Goal: Task Accomplishment & Management: Manage account settings

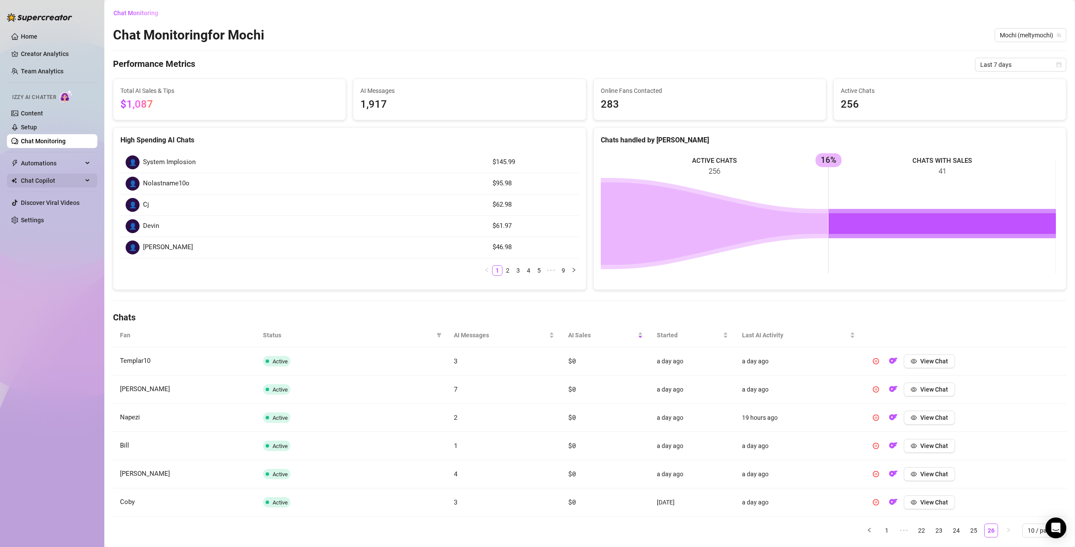
click at [40, 181] on span "Chat Copilot" at bounding box center [52, 181] width 62 height 14
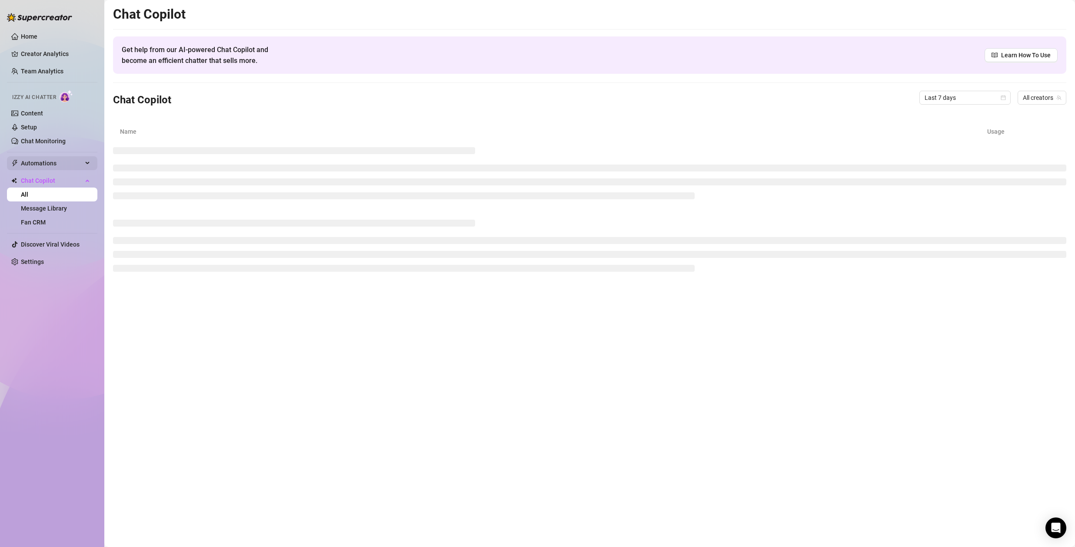
click at [35, 163] on span "Automations" at bounding box center [52, 163] width 62 height 14
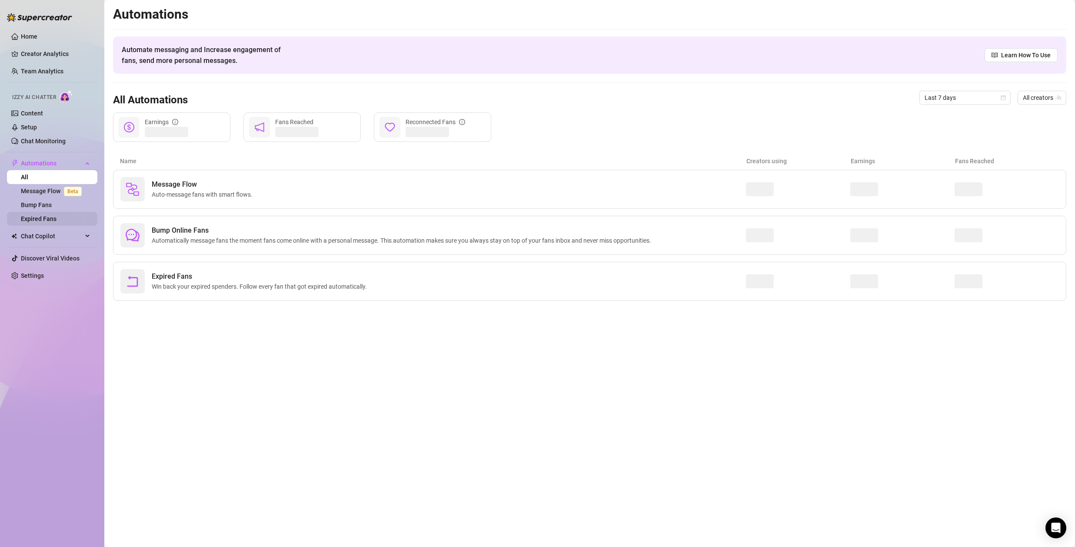
click at [43, 216] on link "Expired Fans" at bounding box center [39, 219] width 36 height 7
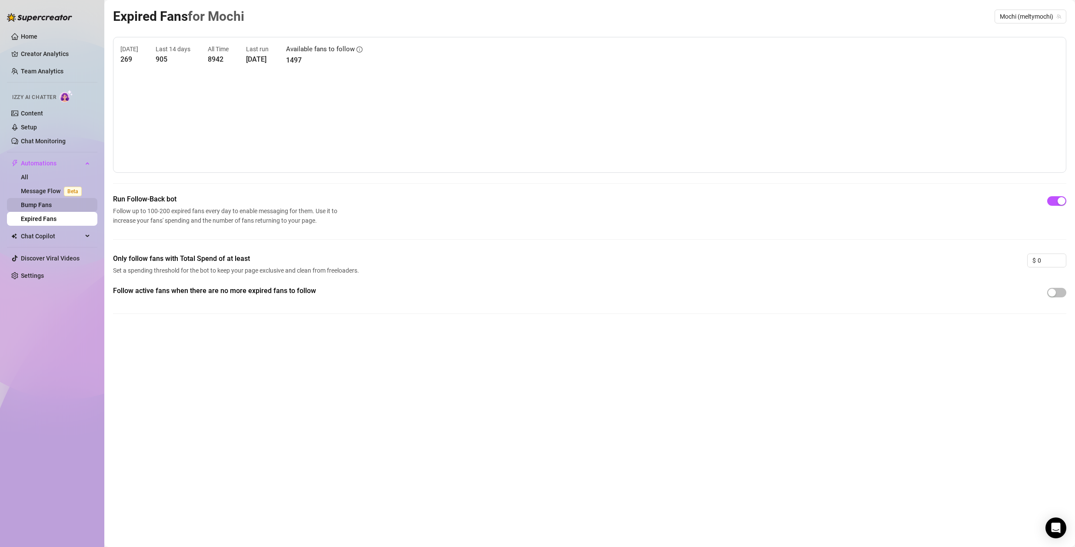
click at [45, 202] on link "Bump Fans" at bounding box center [36, 205] width 31 height 7
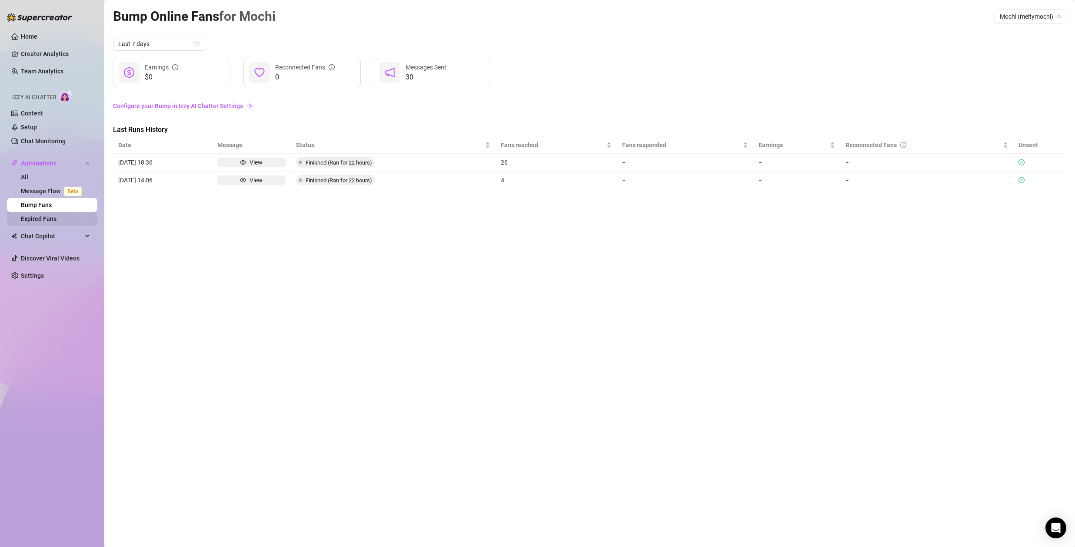
click at [46, 220] on link "Expired Fans" at bounding box center [39, 219] width 36 height 7
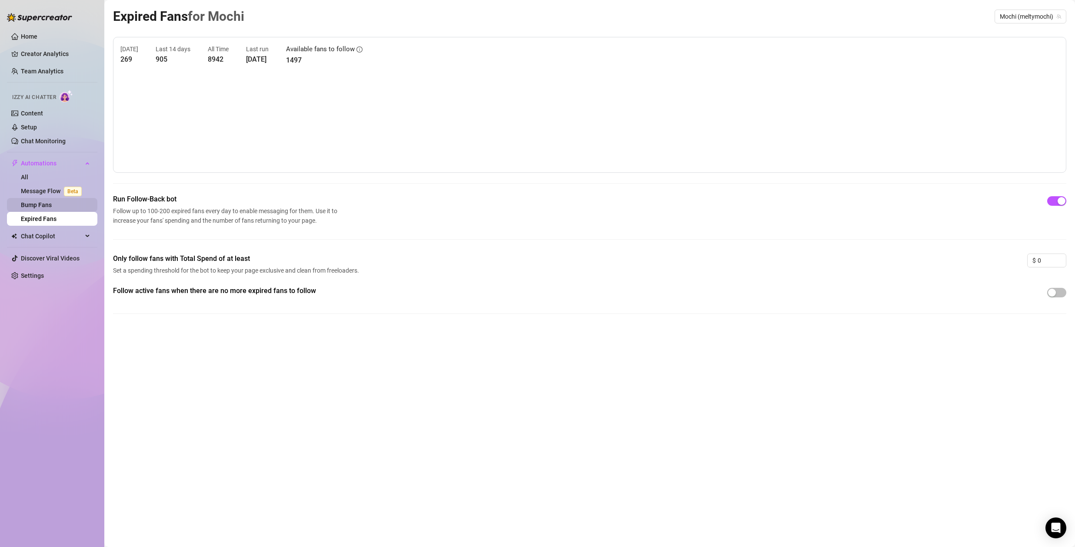
click at [49, 205] on link "Bump Fans" at bounding box center [36, 205] width 31 height 7
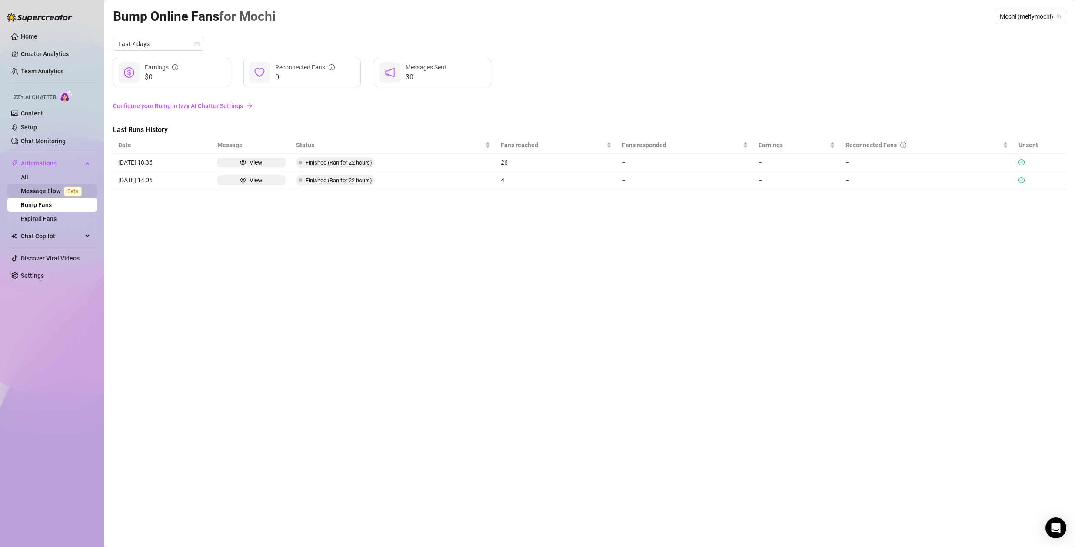
click at [55, 193] on link "Message Flow Beta" at bounding box center [53, 191] width 64 height 7
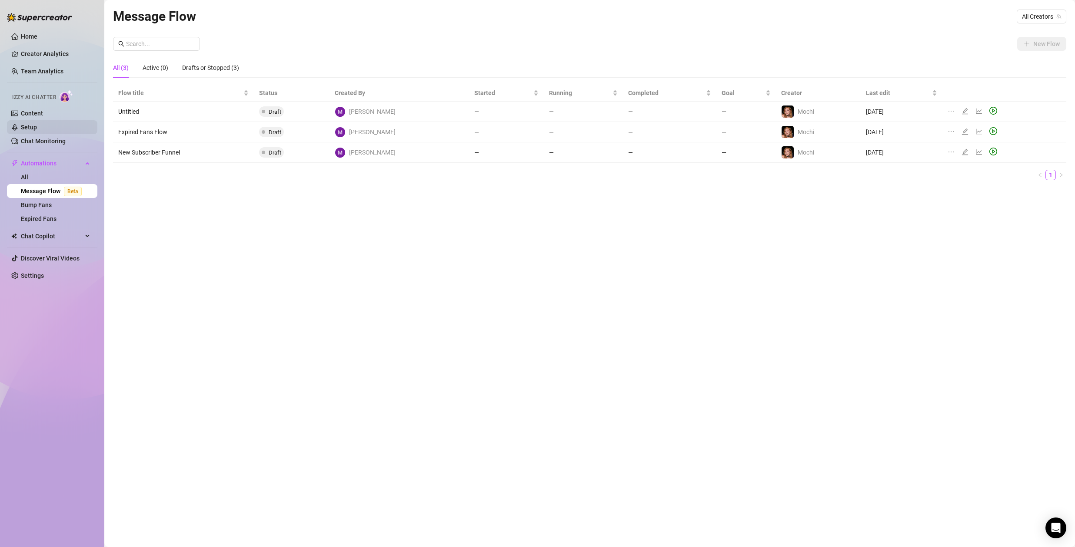
click at [37, 127] on link "Setup" at bounding box center [29, 127] width 16 height 7
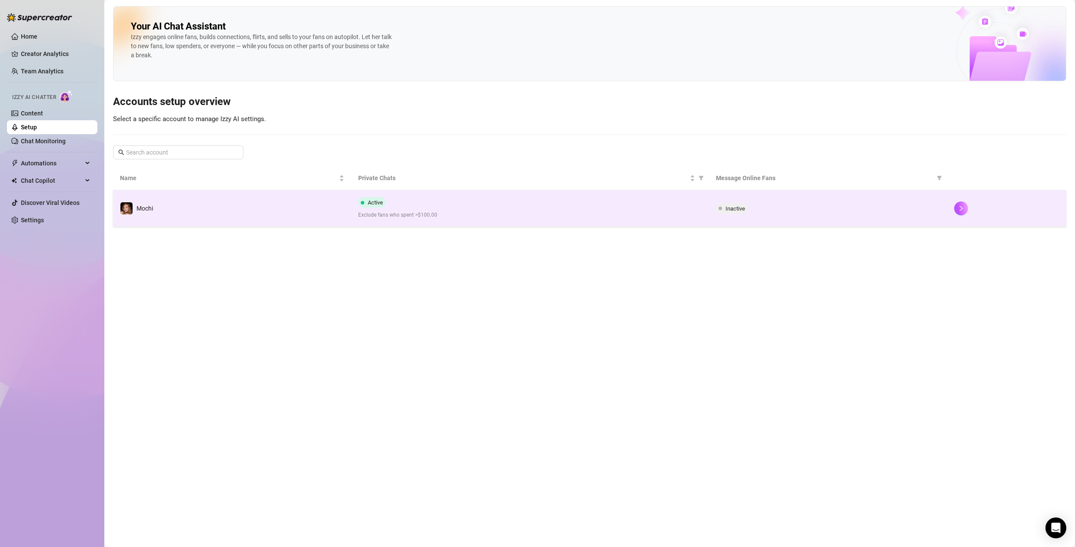
click at [576, 210] on div "Active Exclude fans who spent >$100.00" at bounding box center [529, 208] width 343 height 22
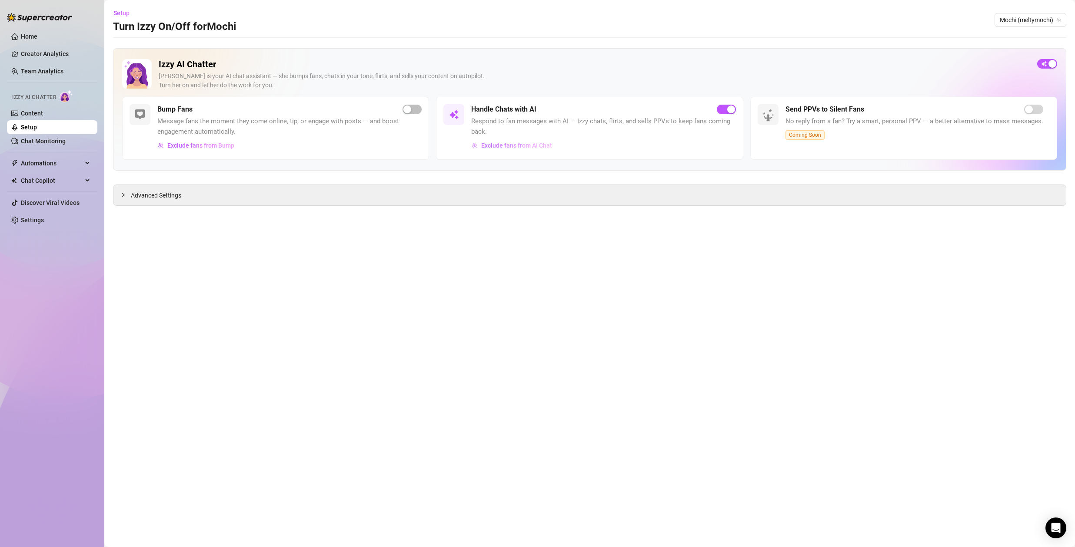
click at [526, 146] on span "Exclude fans from AI Chat" at bounding box center [516, 145] width 71 height 7
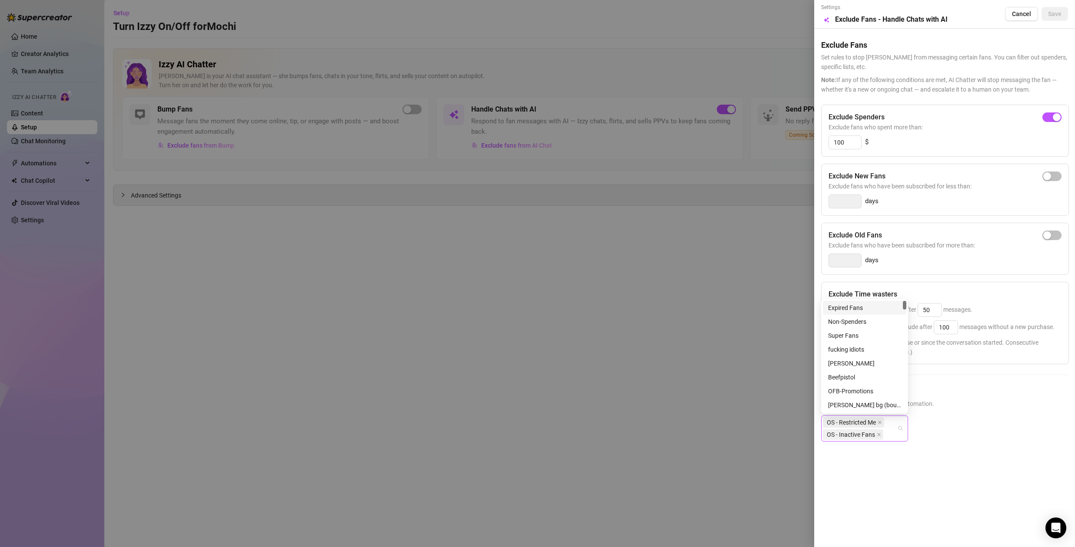
click at [900, 430] on div "OS - Restricted Me OS - Inactive Fans" at bounding box center [864, 429] width 87 height 26
click at [866, 322] on div "Non-Spenders" at bounding box center [864, 322] width 73 height 10
click at [967, 413] on div "Exclude Fans Lists Select lists to exclude from AI automation. OS - Restricted …" at bounding box center [944, 427] width 247 height 82
click at [1051, 14] on span "Save" at bounding box center [1054, 13] width 13 height 7
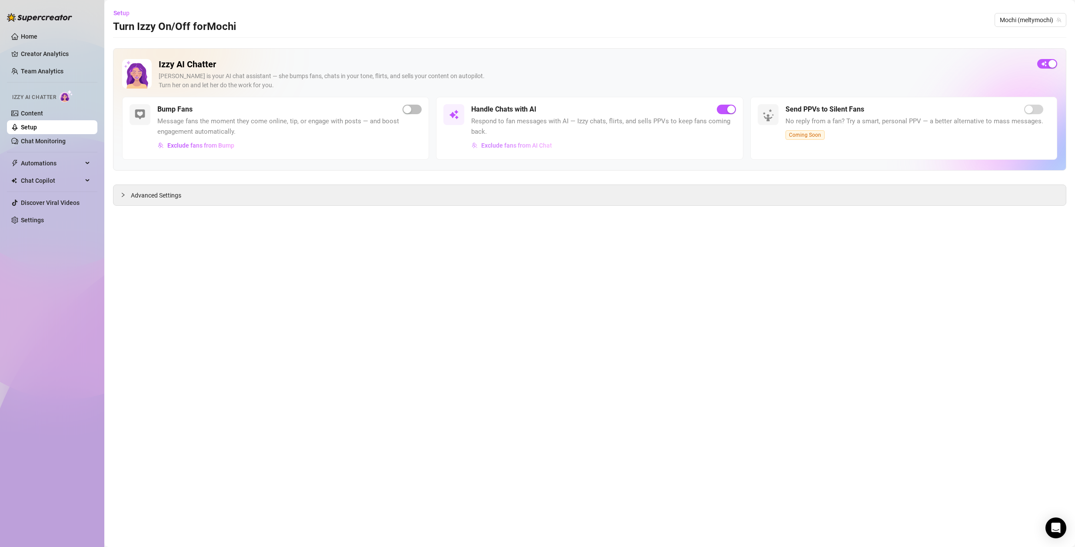
click at [527, 146] on span "Exclude fans from AI Chat" at bounding box center [516, 145] width 71 height 7
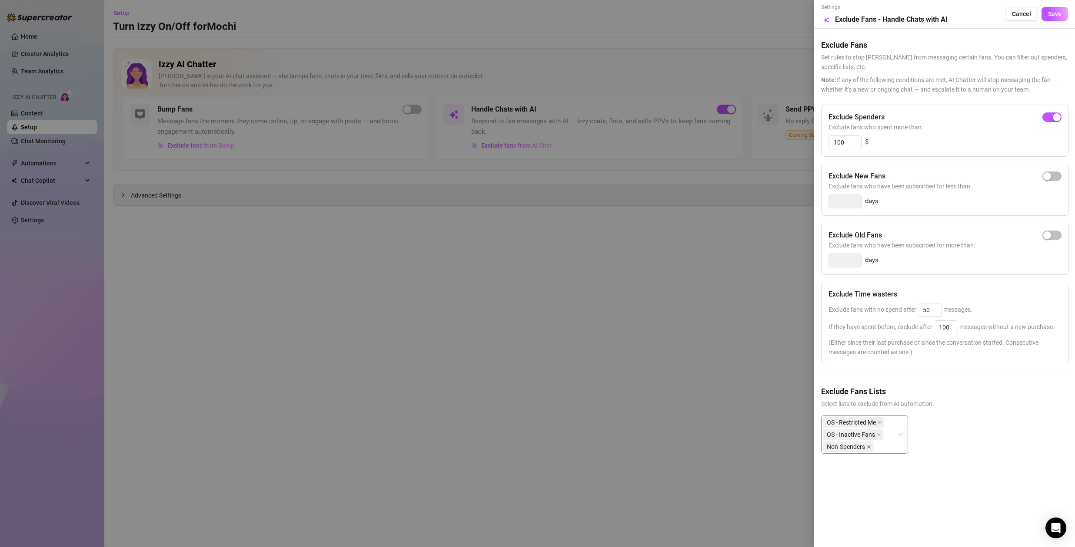
click at [868, 447] on icon "close" at bounding box center [868, 447] width 4 height 4
click at [881, 459] on div "Settings Preview Exclude Fans - Handle Chats with AI Cancel Save Exclude Fans S…" at bounding box center [944, 273] width 261 height 547
click at [902, 427] on div "OS - Restricted Me OS - Inactive Fans" at bounding box center [864, 429] width 87 height 26
click at [846, 406] on div "Muted" at bounding box center [864, 406] width 73 height 10
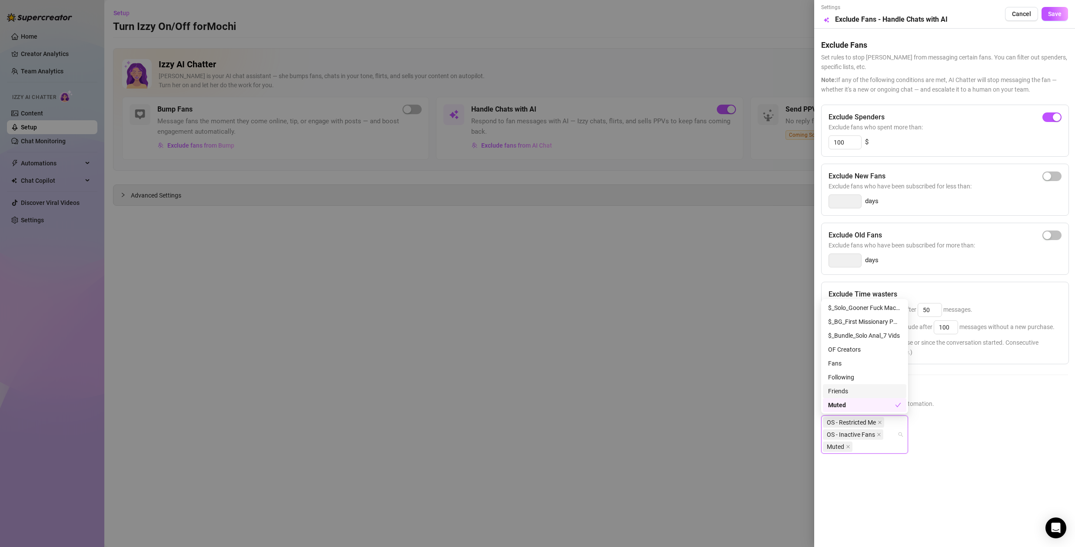
click at [851, 392] on div "Friends" at bounding box center [864, 392] width 73 height 10
click at [857, 378] on div "Following" at bounding box center [864, 378] width 73 height 10
click at [856, 379] on div "Following" at bounding box center [861, 378] width 67 height 10
click at [849, 348] on div "OF Creators" at bounding box center [864, 350] width 73 height 10
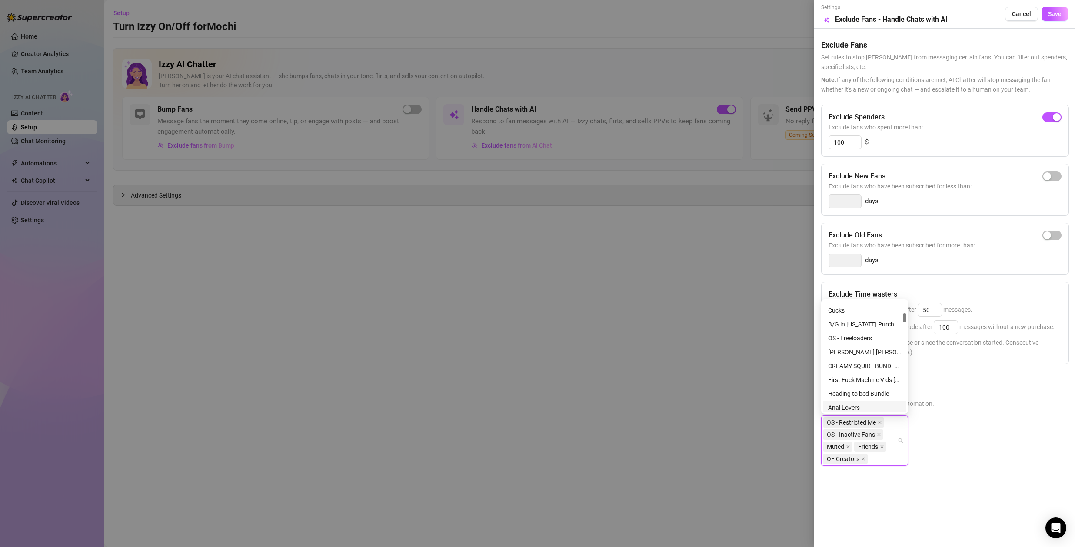
click at [983, 486] on div "Settings Preview Exclude Fans - Handle Chats with AI Cancel Save Exclude Fans S…" at bounding box center [944, 273] width 261 height 547
click at [993, 499] on div "Settings Preview Exclude Fans - Handle Chats with AI Cancel Save Exclude Fans S…" at bounding box center [944, 273] width 261 height 547
click at [1051, 235] on button "button" at bounding box center [1051, 236] width 19 height 10
type input "14"
click at [1052, 235] on button "button" at bounding box center [1051, 236] width 19 height 10
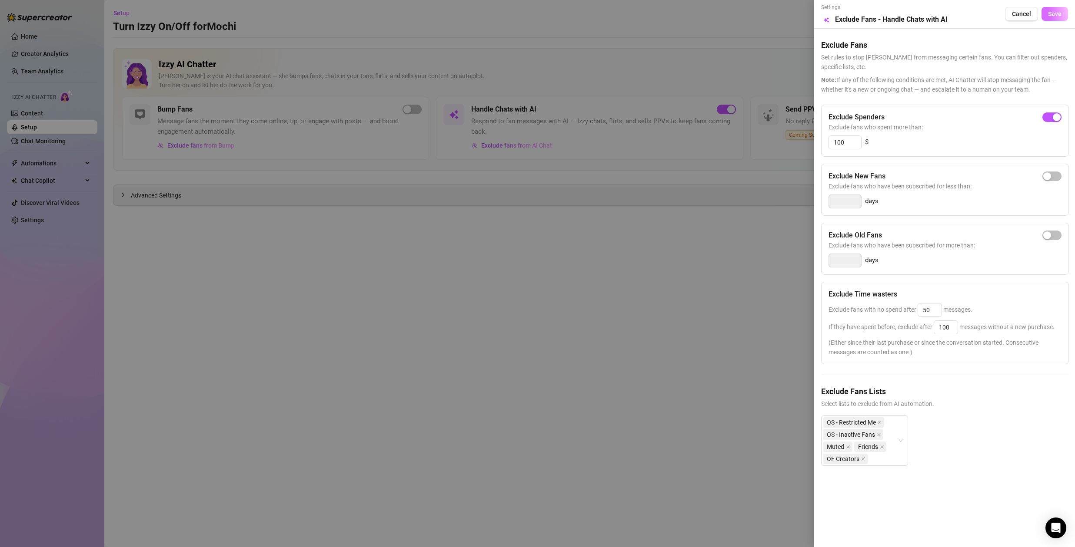
click at [1051, 16] on span "Save" at bounding box center [1054, 13] width 13 height 7
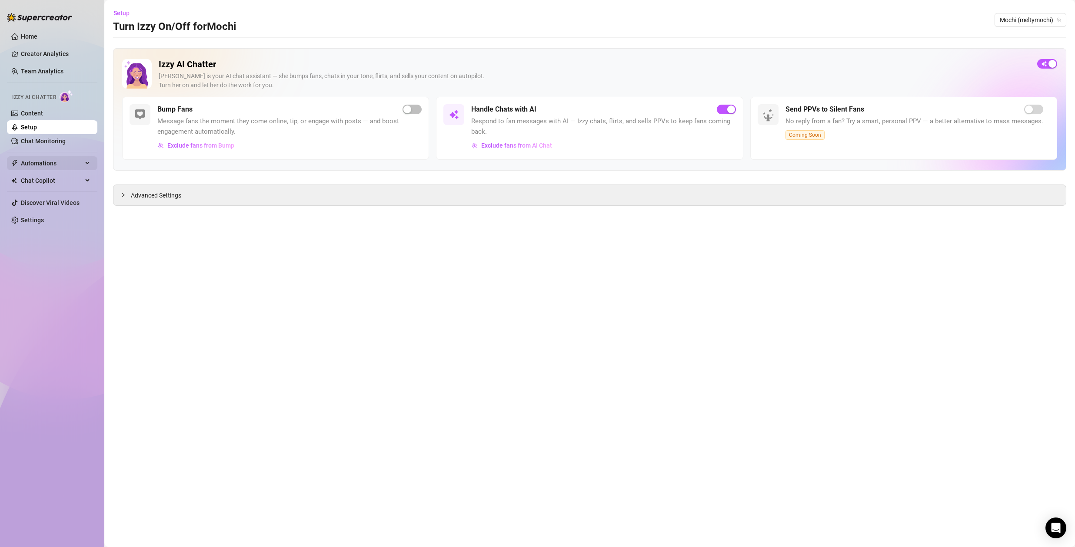
click at [45, 163] on span "Automations" at bounding box center [52, 163] width 62 height 14
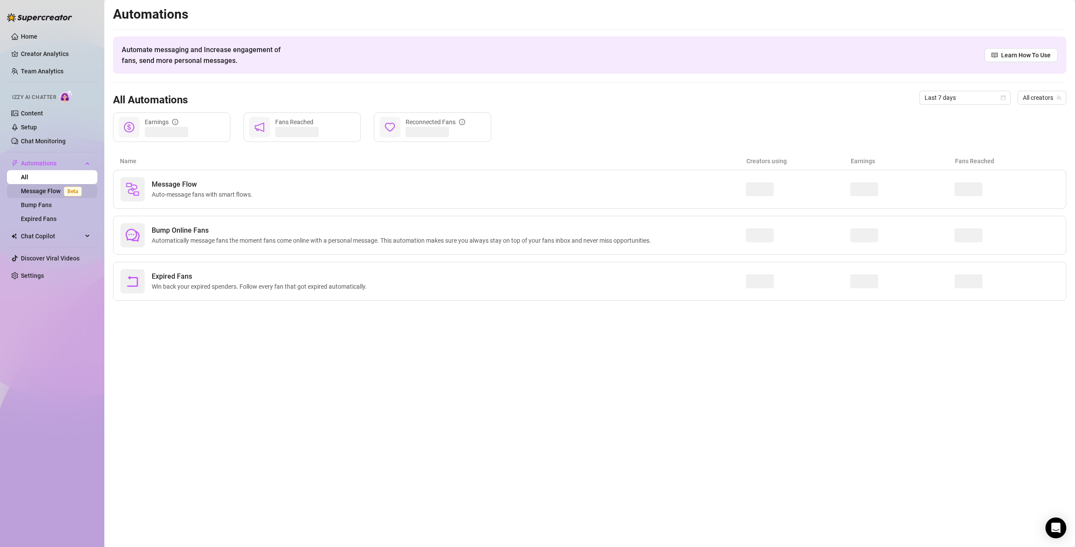
click at [47, 189] on link "Message Flow Beta" at bounding box center [53, 191] width 64 height 7
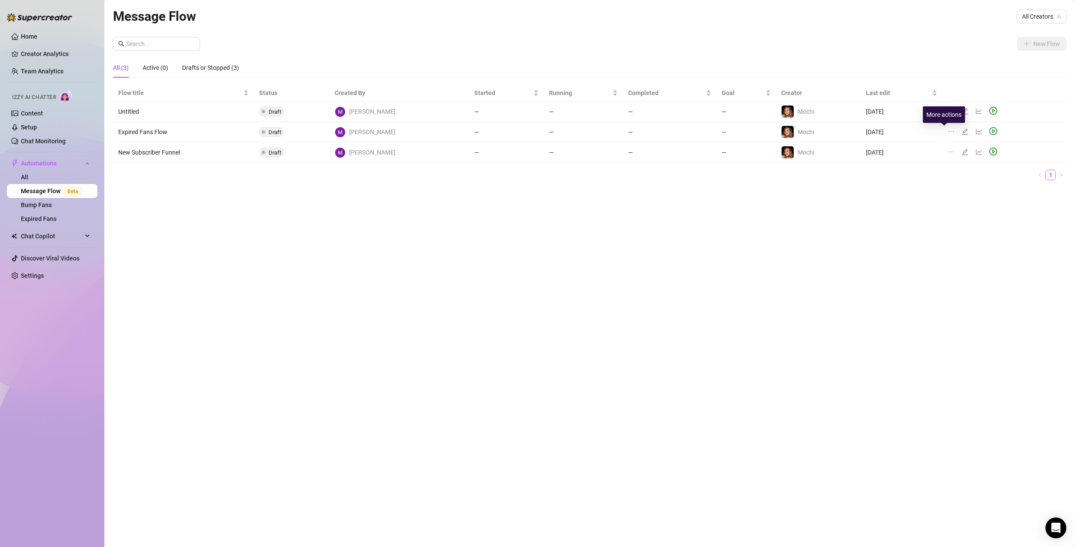
click at [947, 131] on icon "ellipsis" at bounding box center [950, 131] width 7 height 7
click at [902, 189] on div "Message Flow All Creators New Flow All (3) Active (0) Drafts or Stopped (3) Flo…" at bounding box center [589, 263] width 953 height 515
click at [167, 131] on td "Expired Fans Flow" at bounding box center [183, 132] width 141 height 20
click at [961, 131] on icon "edit" at bounding box center [964, 132] width 6 height 6
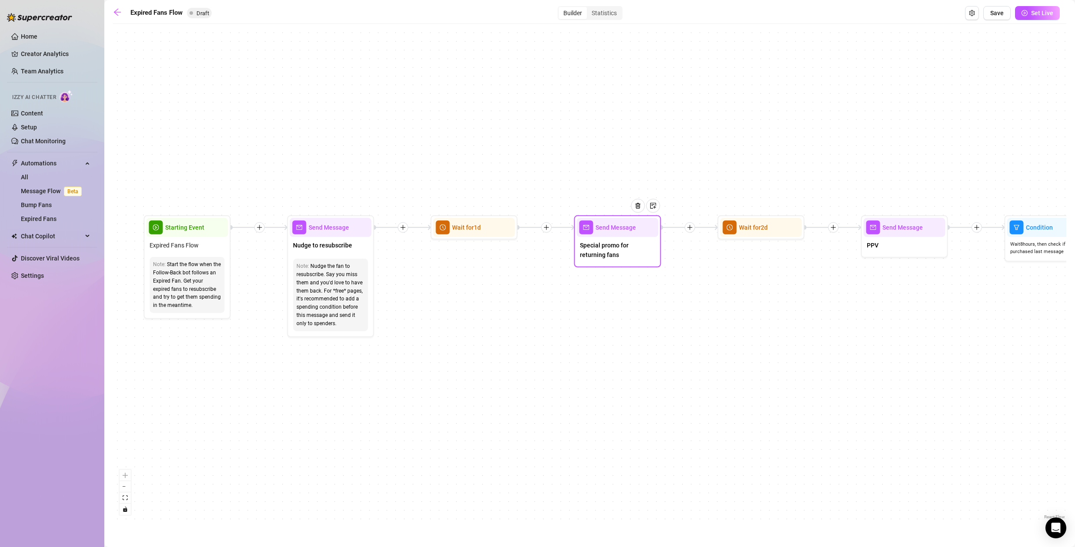
click at [621, 251] on span "Special promo for returning fans" at bounding box center [617, 250] width 75 height 19
type textarea "Special promo for returning fans"
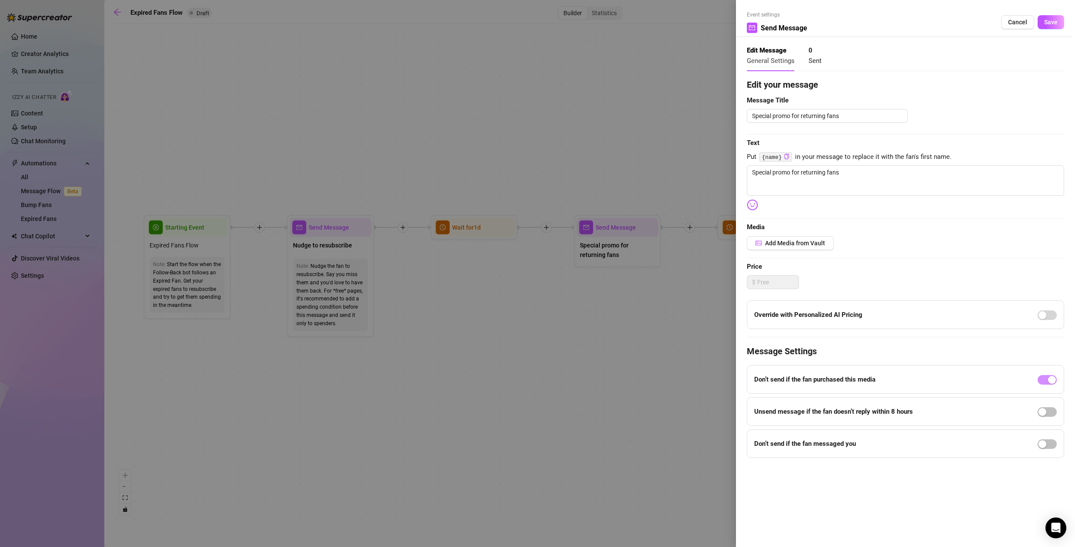
click at [322, 281] on div at bounding box center [537, 273] width 1075 height 547
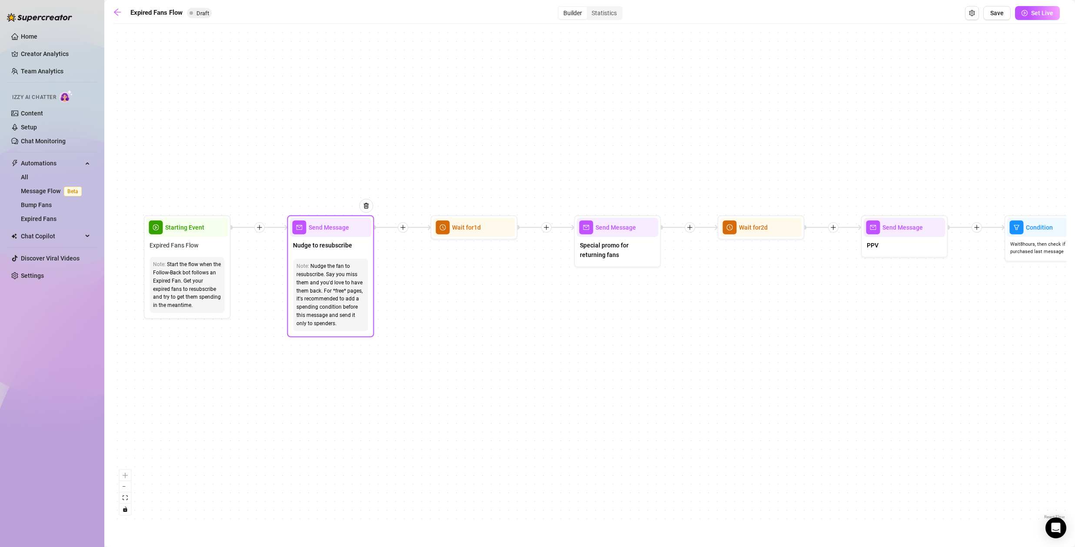
click at [323, 280] on div "Nudge the fan to resubscribe. Say you miss them and you'd love to have them bac…" at bounding box center [330, 295] width 68 height 66
click at [338, 254] on div "Nudge to resubscribe" at bounding box center [330, 246] width 82 height 18
type textarea "Nudge to resubscribe"
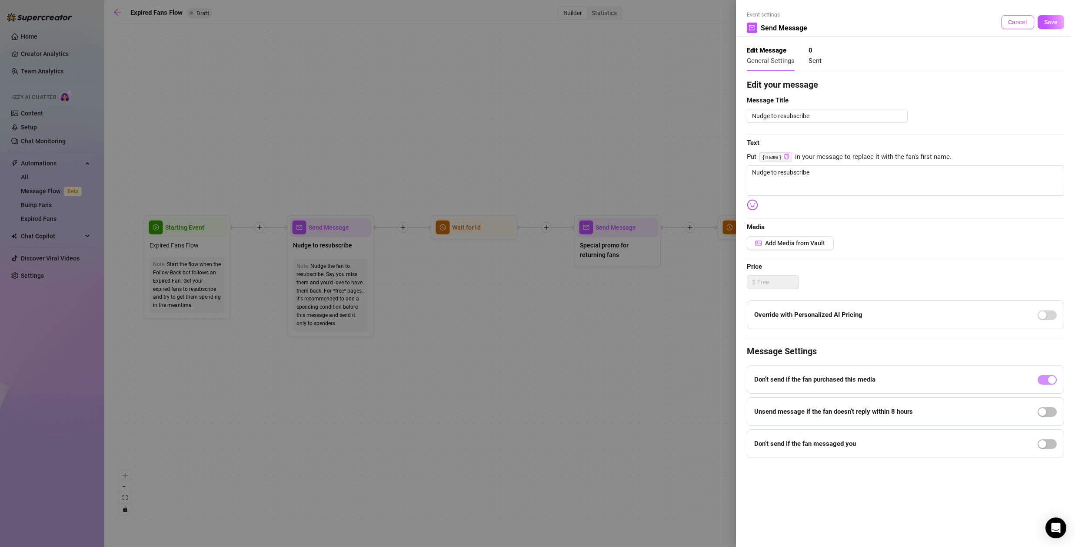
click at [1019, 22] on span "Cancel" at bounding box center [1017, 22] width 19 height 7
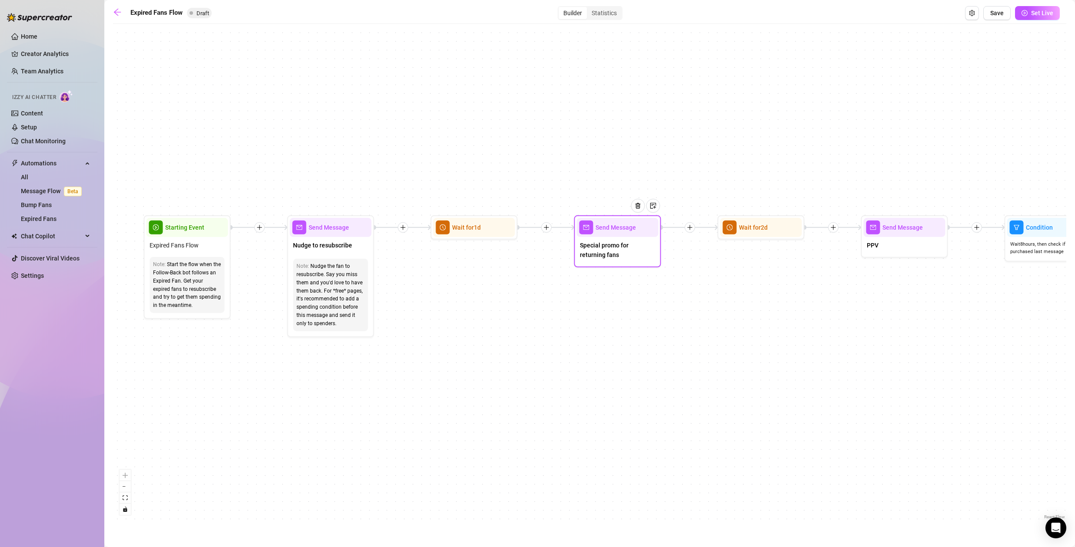
click at [615, 256] on span "Special promo for returning fans" at bounding box center [617, 250] width 75 height 19
type textarea "Special promo for returning fans"
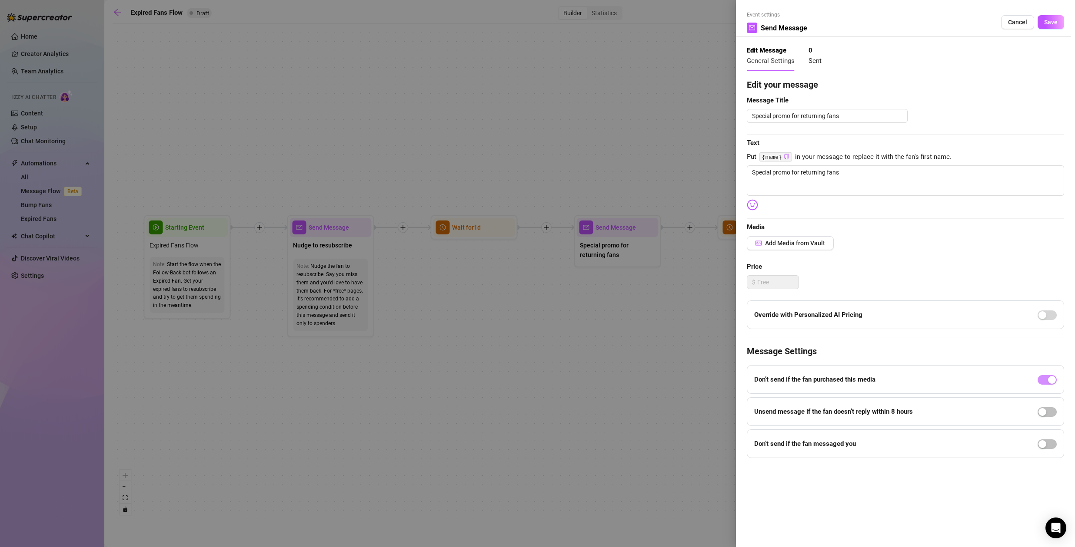
click at [1018, 24] on span "Cancel" at bounding box center [1017, 22] width 19 height 7
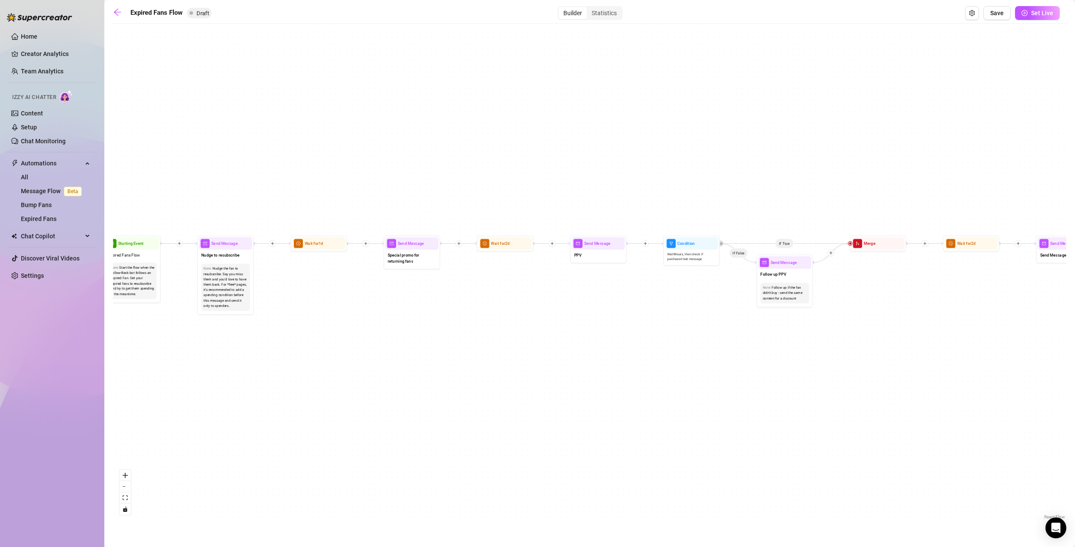
drag, startPoint x: 938, startPoint y: 317, endPoint x: 630, endPoint y: 318, distance: 308.1
click at [630, 319] on div "If True If False Send Message Send Message Wait for 2d Merge Send Message Follo…" at bounding box center [589, 275] width 953 height 494
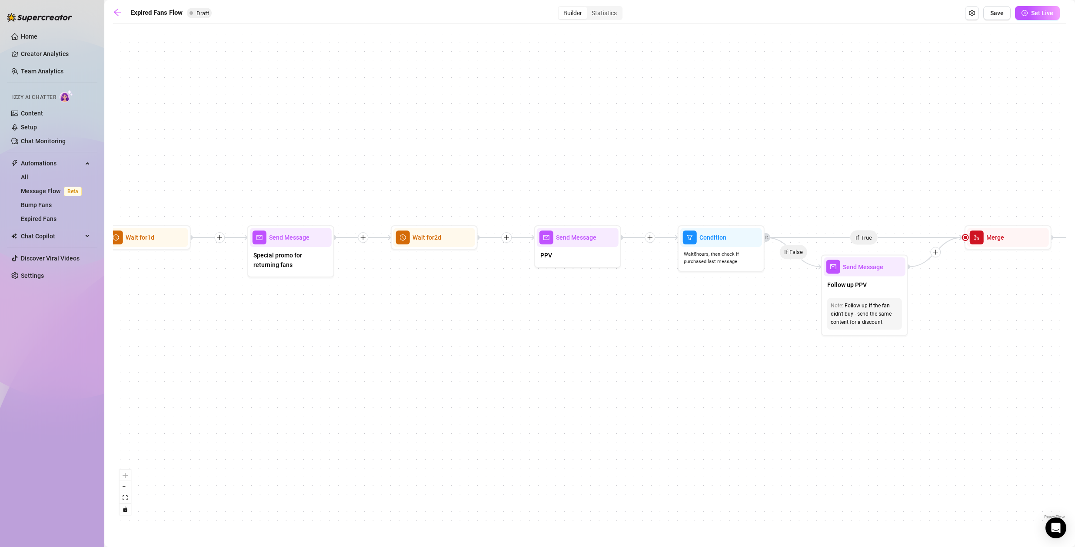
drag, startPoint x: 765, startPoint y: 356, endPoint x: 627, endPoint y: 362, distance: 137.9
click at [628, 363] on div "If True If False Send Message Send Message Wait for 2d Merge Send Message Follo…" at bounding box center [589, 275] width 953 height 494
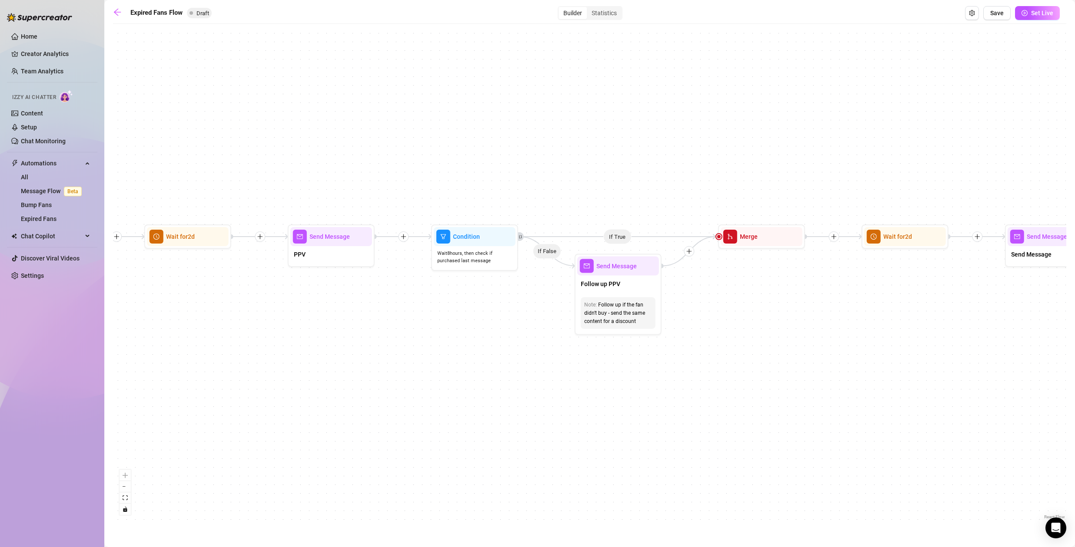
drag, startPoint x: 597, startPoint y: 338, endPoint x: 454, endPoint y: 329, distance: 143.7
click at [452, 328] on div "If True If False Send Message Send Message Wait for 2d Merge Send Message Follo…" at bounding box center [589, 275] width 953 height 494
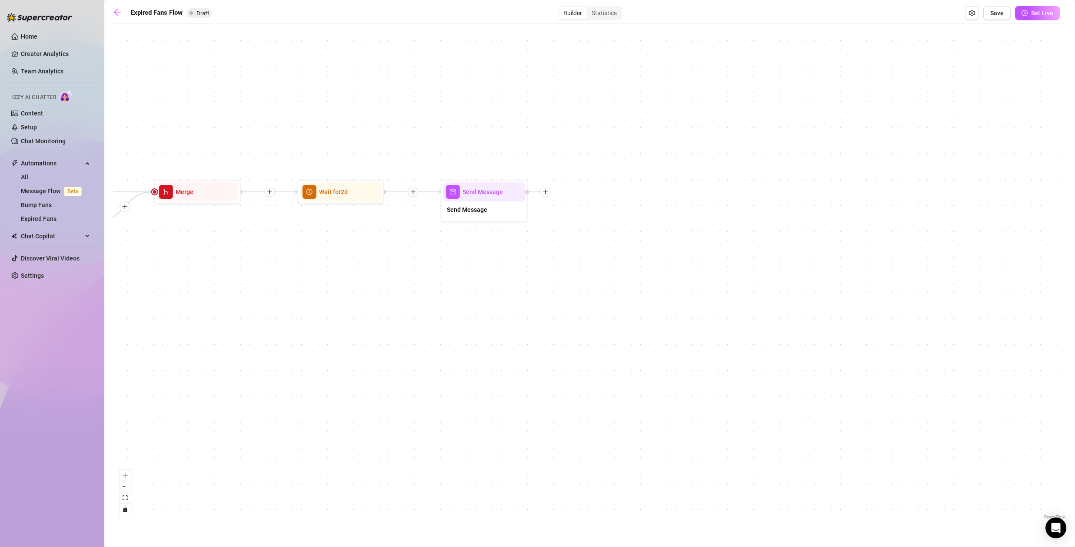
drag, startPoint x: 771, startPoint y: 402, endPoint x: 295, endPoint y: 357, distance: 478.4
click at [293, 357] on div "If True If False Send Message Send Message Wait for 2d Merge Send Message Follo…" at bounding box center [589, 275] width 953 height 494
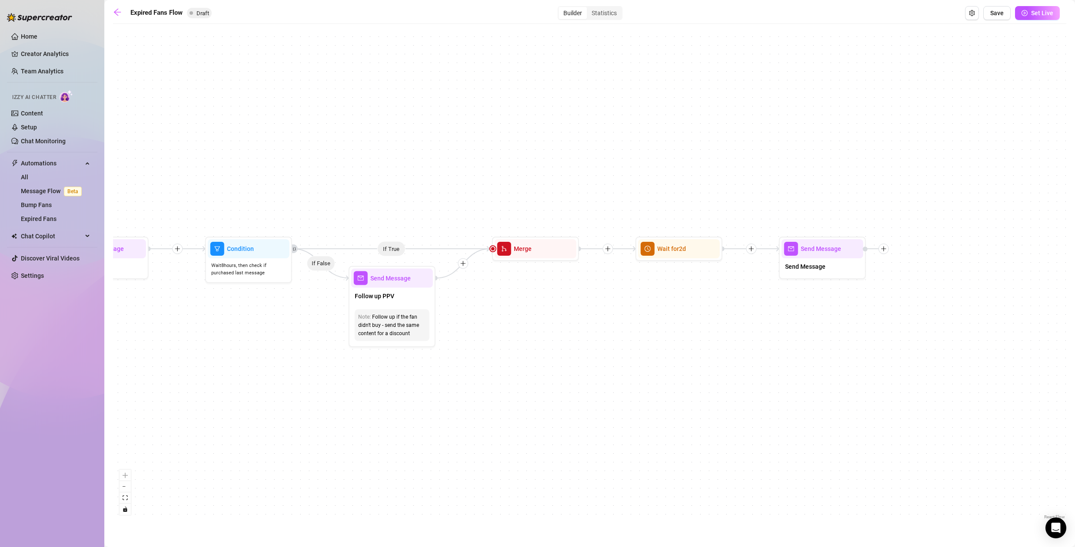
drag, startPoint x: 328, startPoint y: 297, endPoint x: 786, endPoint y: 371, distance: 464.4
click at [808, 368] on div "If True If False Send Message Send Message Wait for 2d Merge Send Message Follo…" at bounding box center [589, 275] width 953 height 494
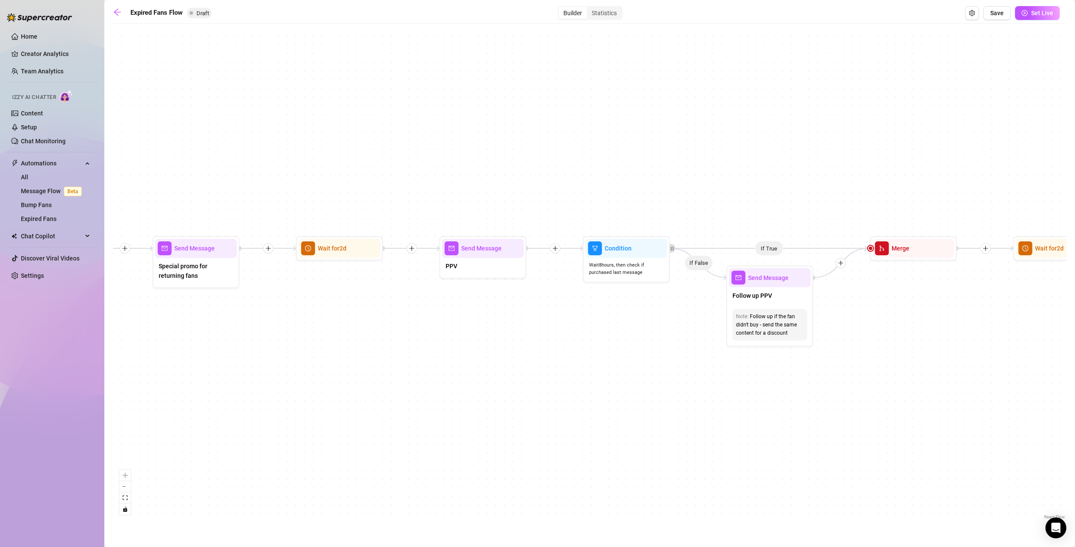
drag, startPoint x: 339, startPoint y: 419, endPoint x: 619, endPoint y: 391, distance: 281.3
click at [618, 392] on div "If True If False Send Message Send Message Wait for 2d Merge Send Message Follo…" at bounding box center [589, 275] width 953 height 494
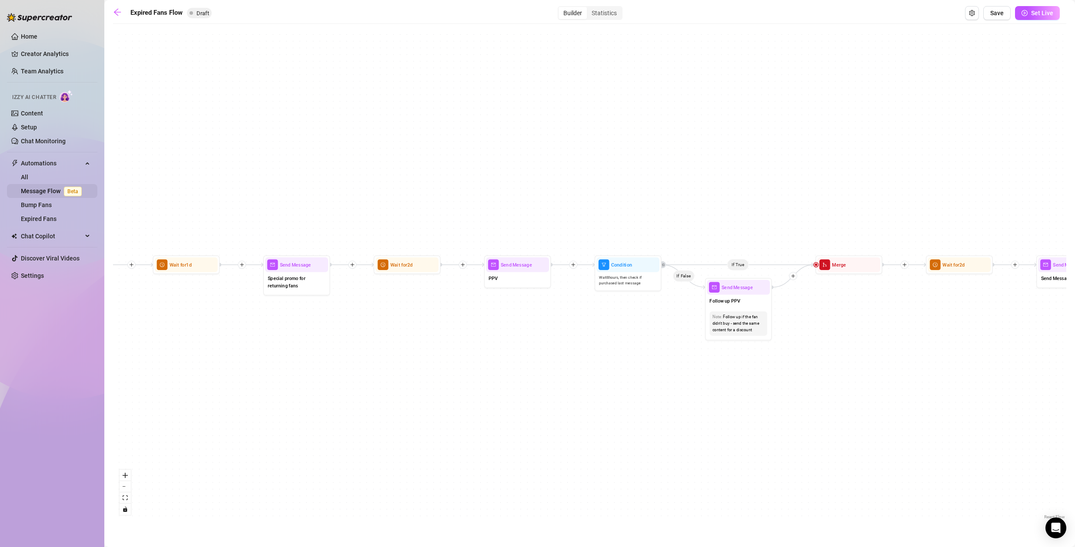
click at [57, 191] on link "Message Flow Beta" at bounding box center [53, 191] width 64 height 7
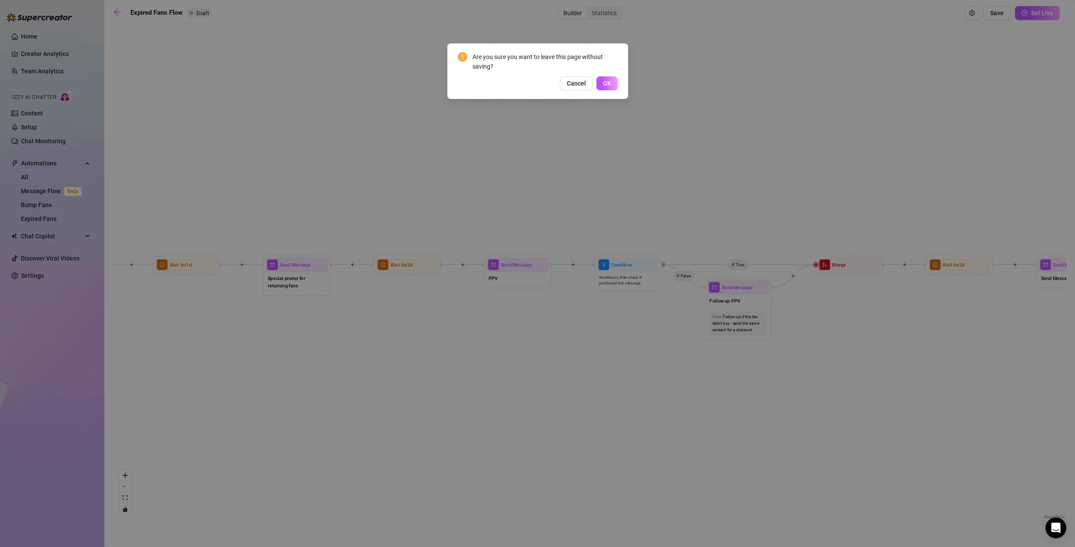
drag, startPoint x: 580, startPoint y: 82, endPoint x: 573, endPoint y: 86, distance: 8.4
click at [579, 82] on span "Cancel" at bounding box center [576, 83] width 19 height 7
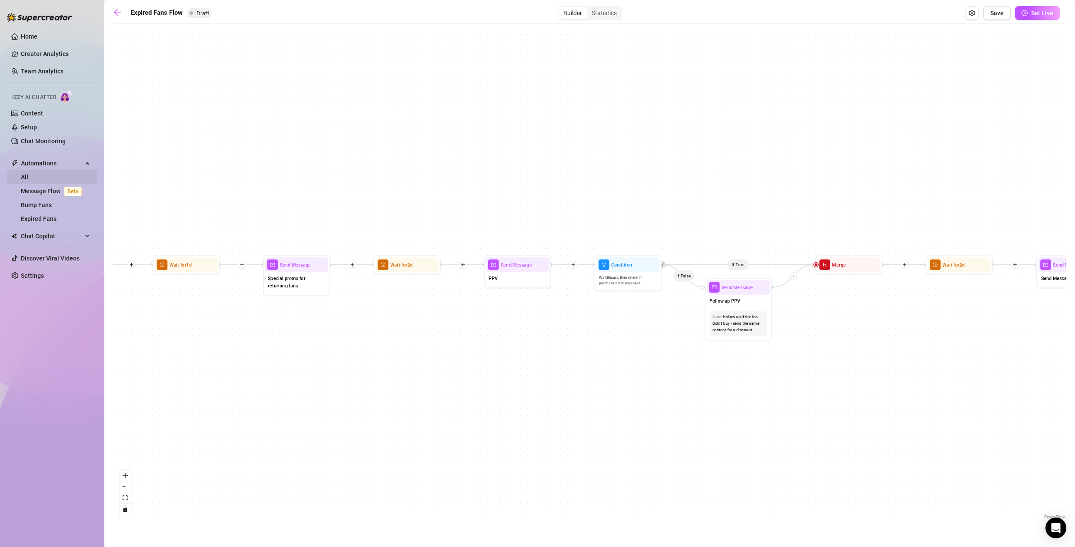
click at [28, 176] on link "All" at bounding box center [24, 177] width 7 height 7
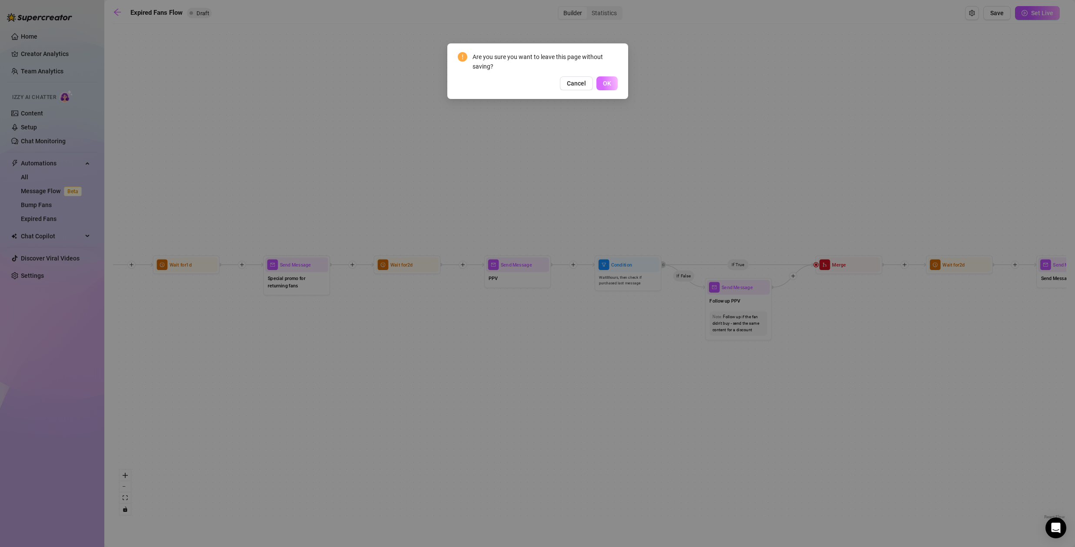
click at [607, 83] on span "OK" at bounding box center [607, 83] width 8 height 7
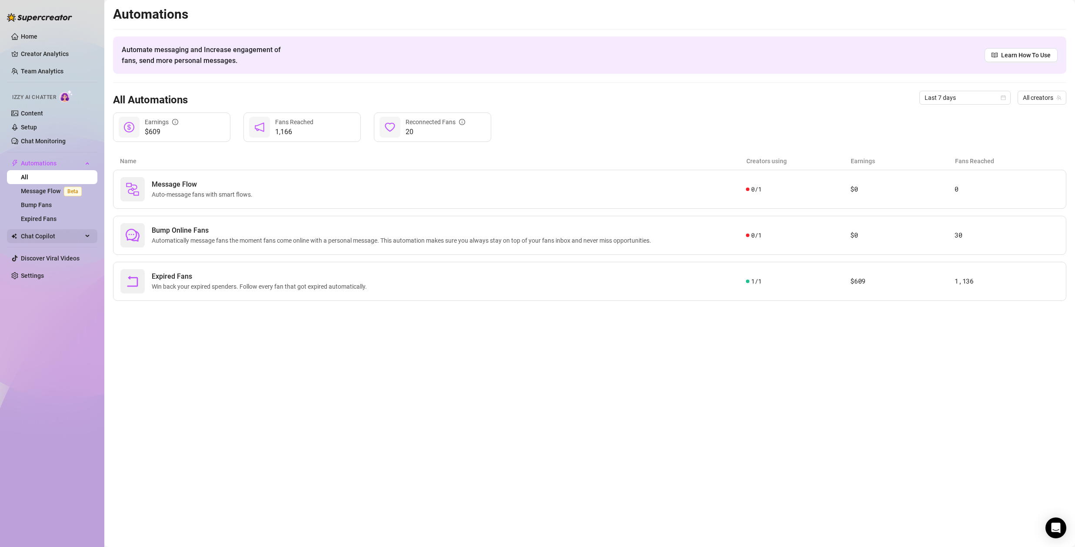
click at [34, 237] on span "Chat Copilot" at bounding box center [52, 236] width 62 height 14
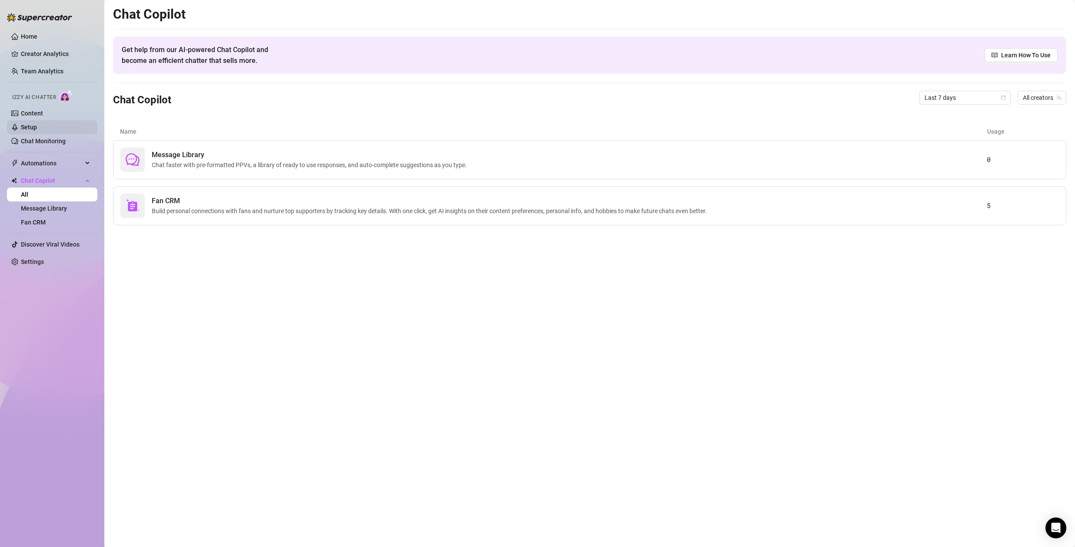
click at [28, 127] on link "Setup" at bounding box center [29, 127] width 16 height 7
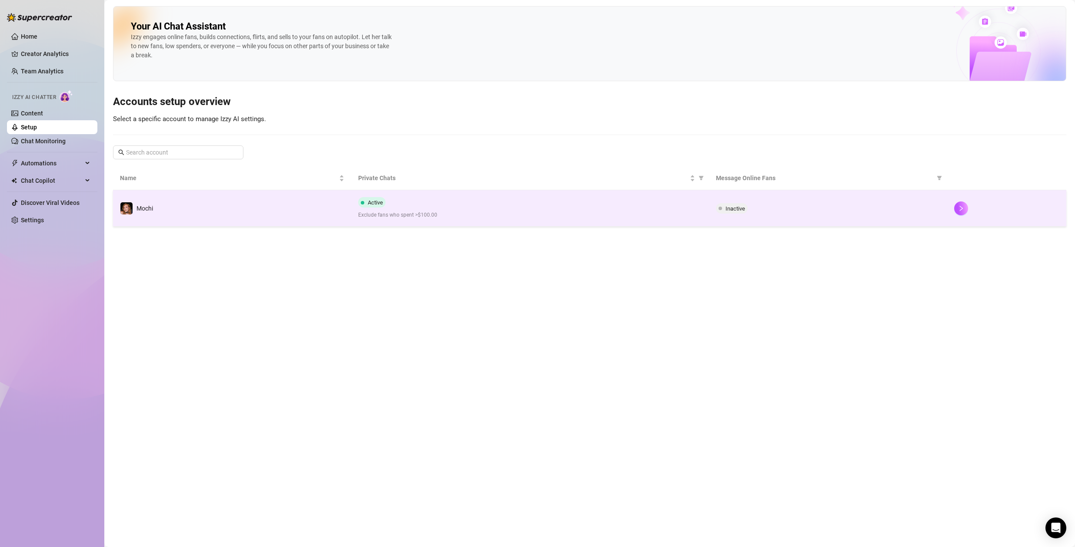
click at [467, 207] on div "Active Exclude fans who spent >$100.00" at bounding box center [529, 208] width 343 height 22
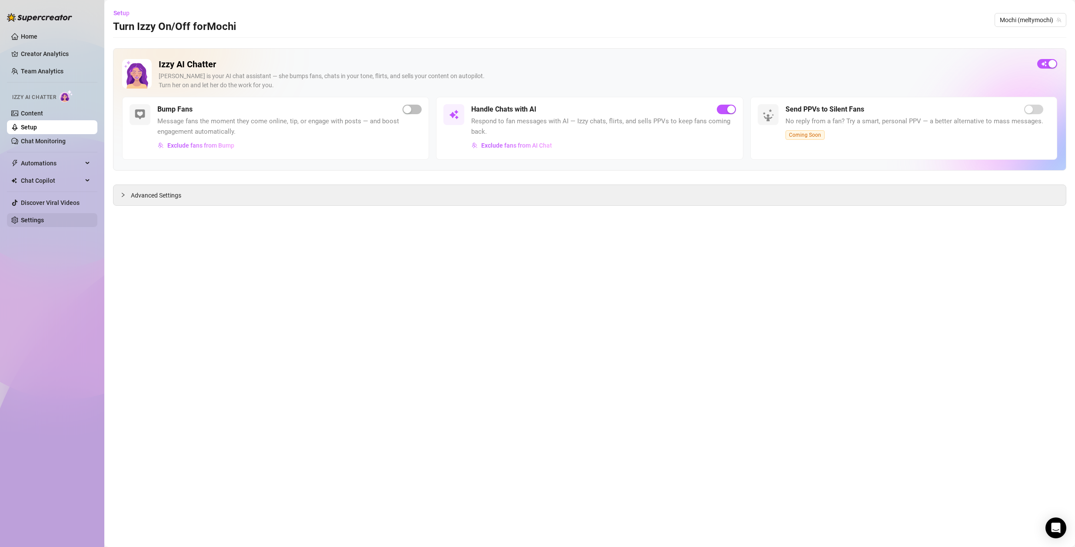
click at [33, 223] on link "Settings" at bounding box center [32, 220] width 23 height 7
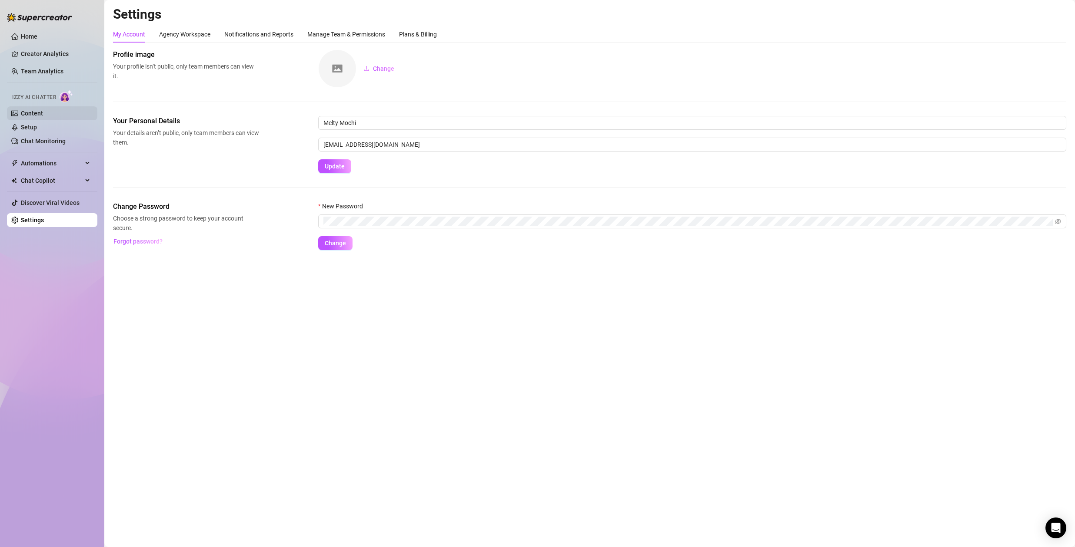
click at [43, 113] on link "Content" at bounding box center [32, 113] width 22 height 7
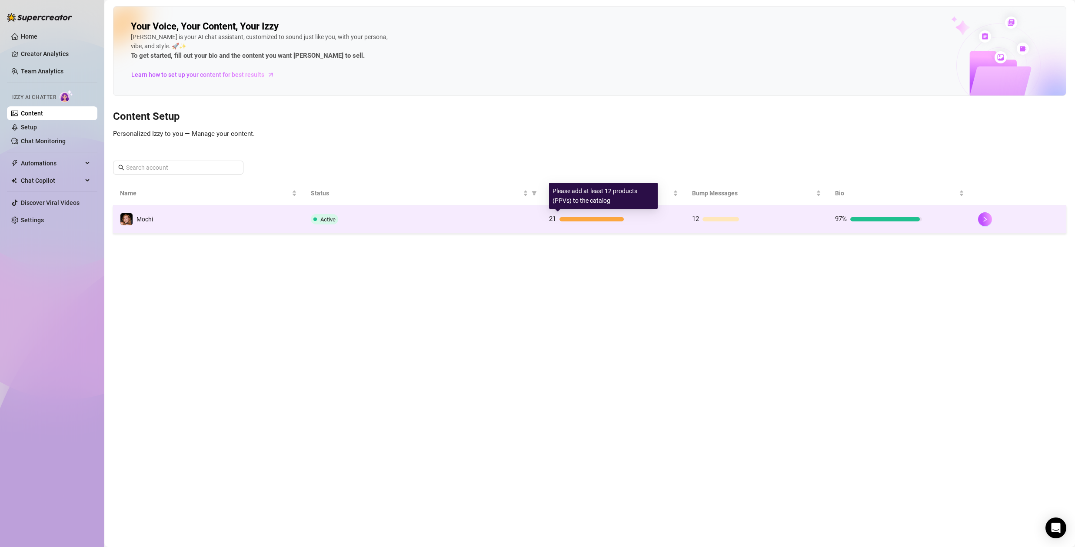
click at [562, 221] on div at bounding box center [591, 219] width 64 height 4
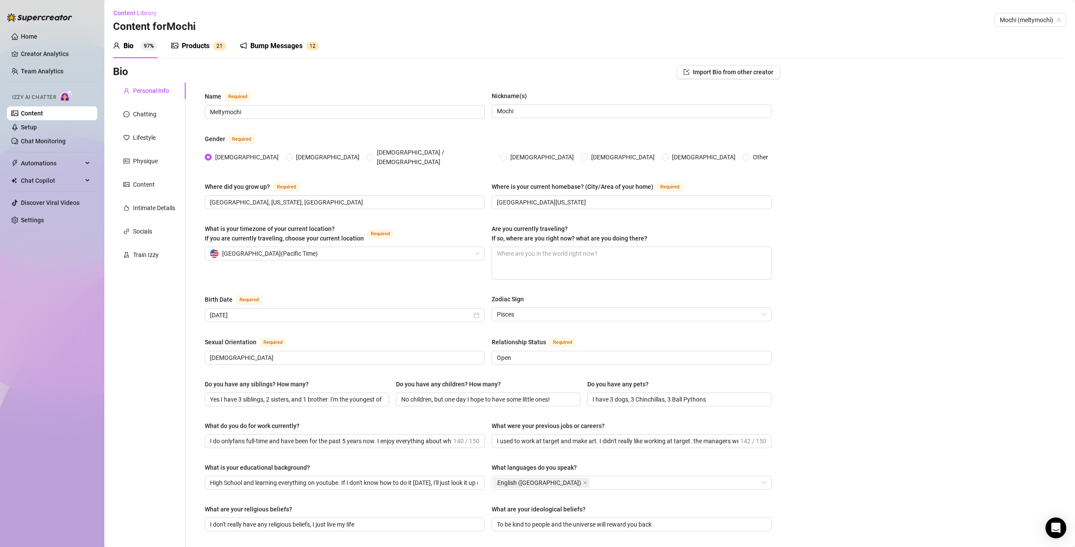
click at [220, 47] on span "1" at bounding box center [220, 46] width 3 height 6
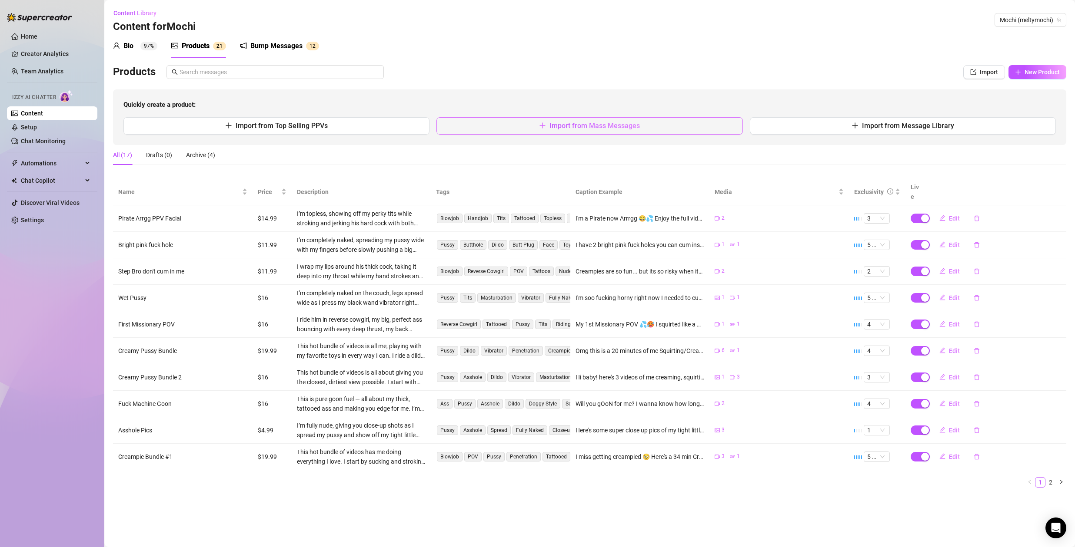
click at [625, 120] on button "Import from Mass Messages" at bounding box center [589, 125] width 306 height 17
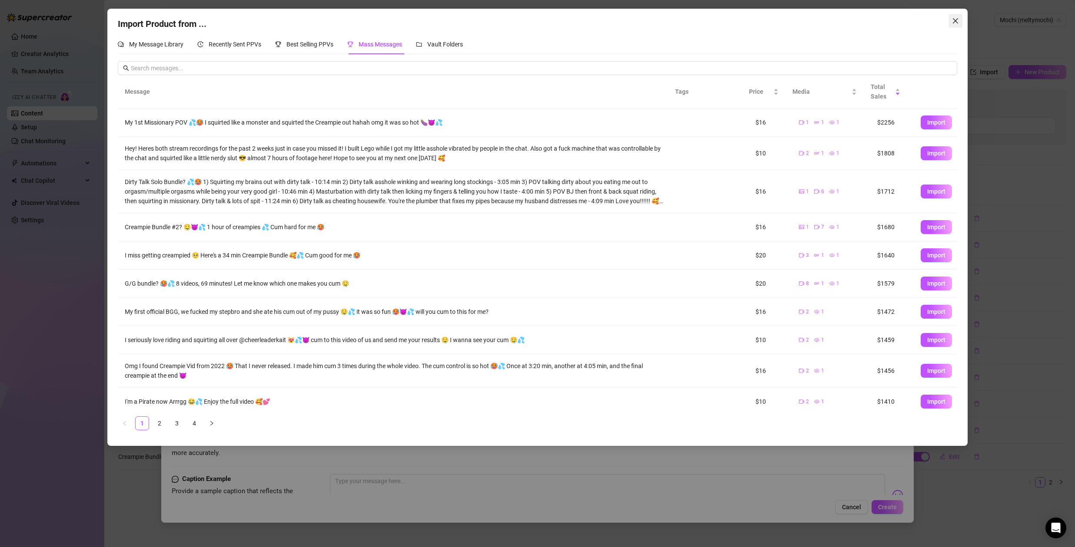
click at [954, 21] on icon "close" at bounding box center [954, 20] width 5 height 5
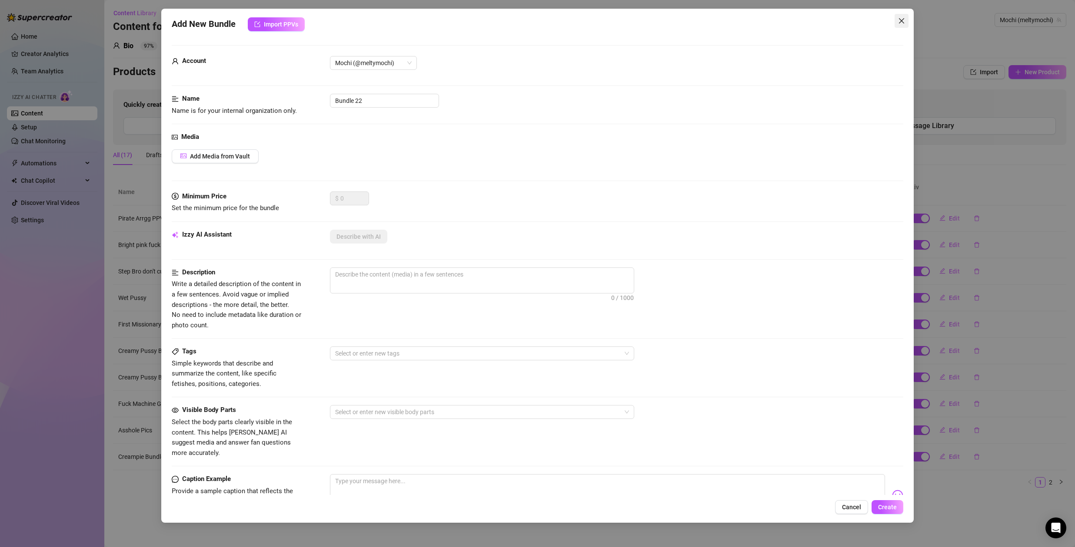
click at [901, 20] on icon "close" at bounding box center [901, 20] width 7 height 7
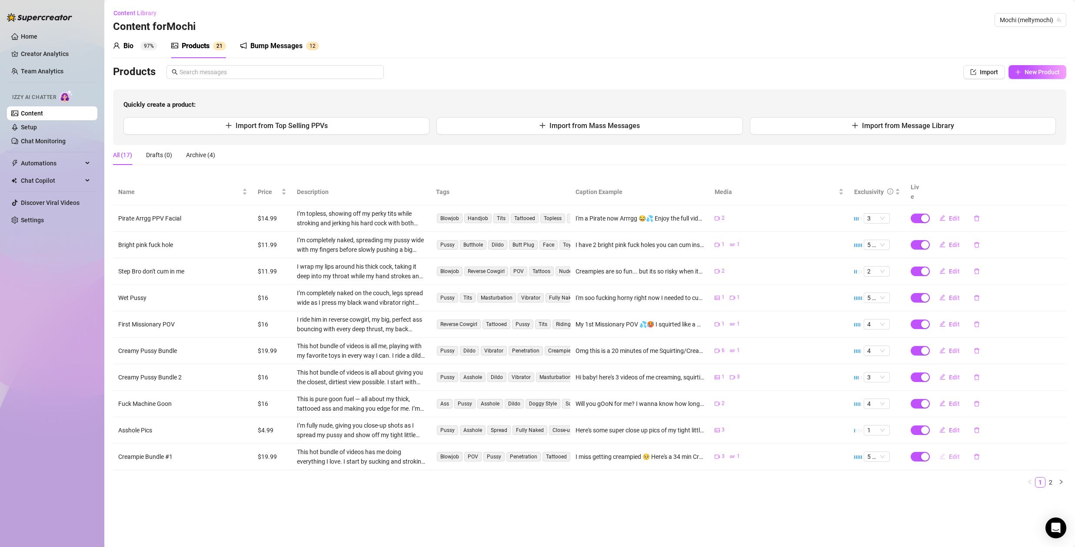
click at [952, 454] on span "Edit" at bounding box center [954, 457] width 11 height 7
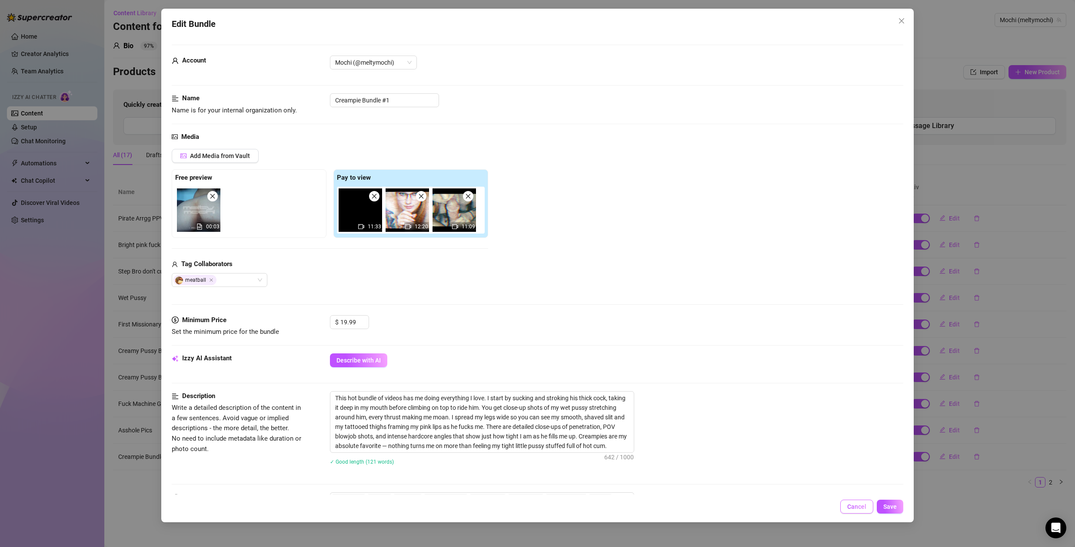
click at [861, 505] on span "Cancel" at bounding box center [856, 507] width 19 height 7
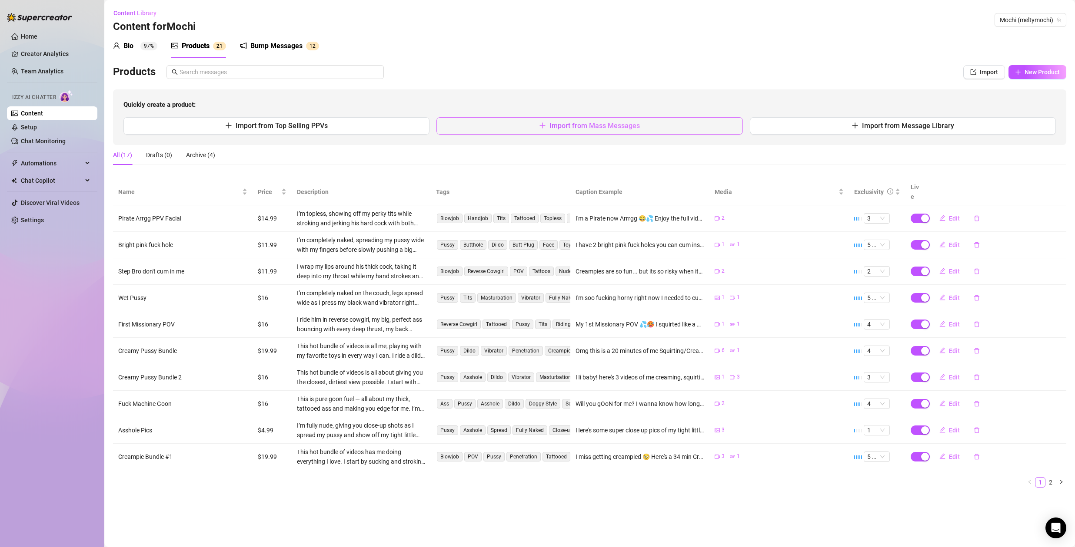
click at [642, 133] on button "Import from Mass Messages" at bounding box center [589, 125] width 306 height 17
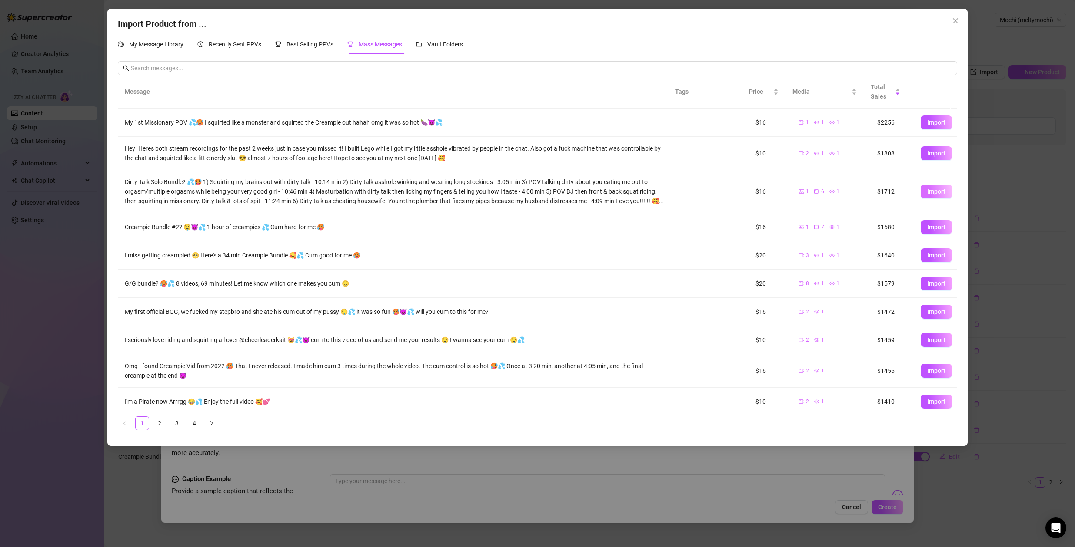
click at [930, 192] on span "Import" at bounding box center [936, 191] width 18 height 7
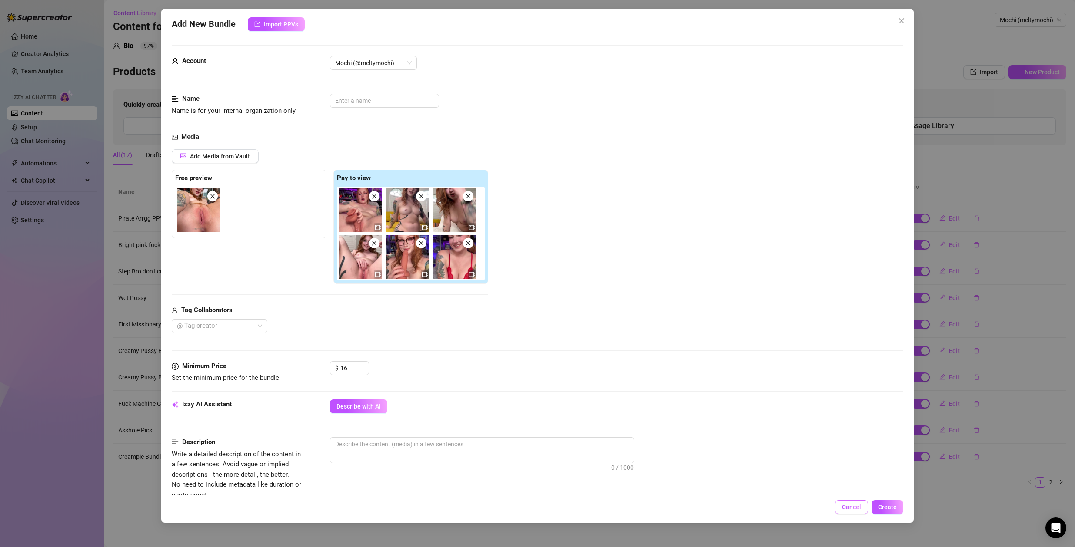
click at [857, 508] on span "Cancel" at bounding box center [851, 507] width 19 height 7
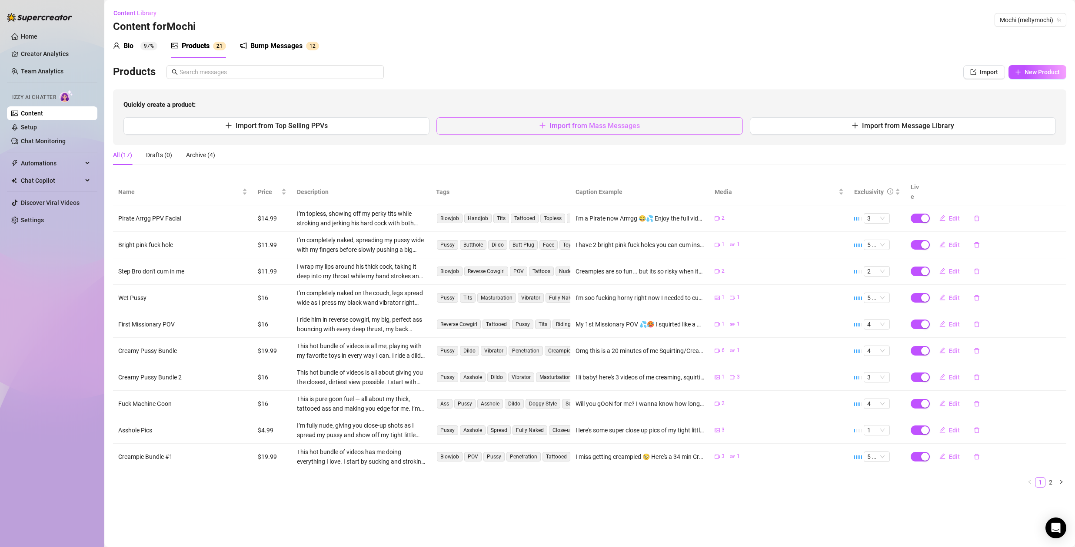
click at [643, 126] on button "Import from Mass Messages" at bounding box center [589, 125] width 306 height 17
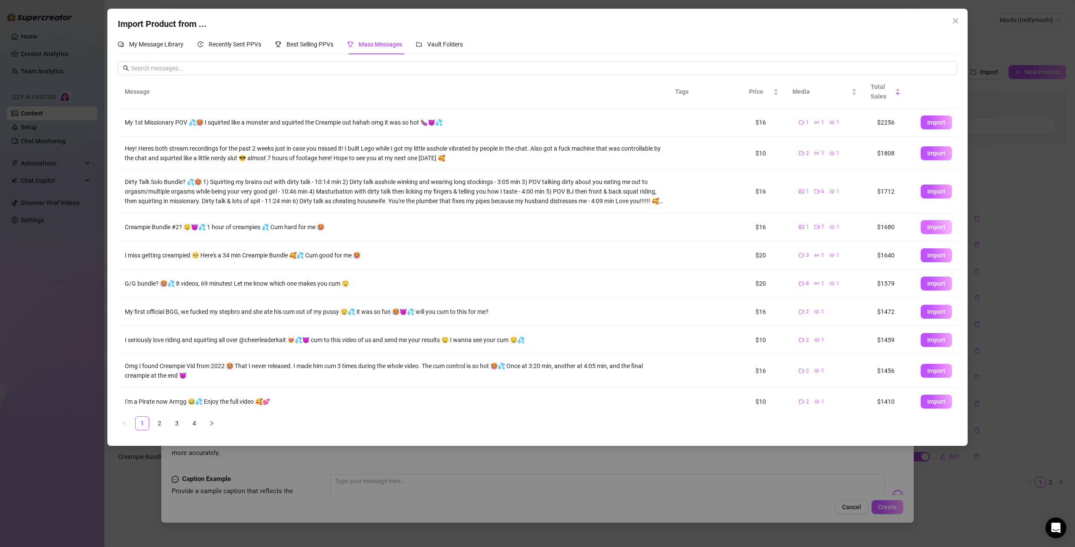
click at [927, 229] on span "Import" at bounding box center [936, 227] width 18 height 7
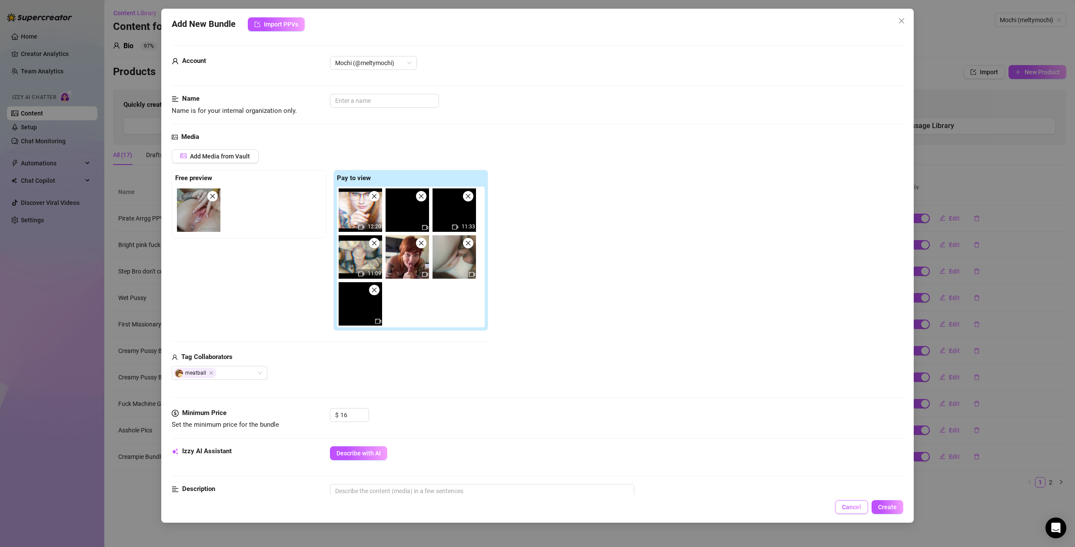
click at [848, 510] on span "Cancel" at bounding box center [851, 507] width 19 height 7
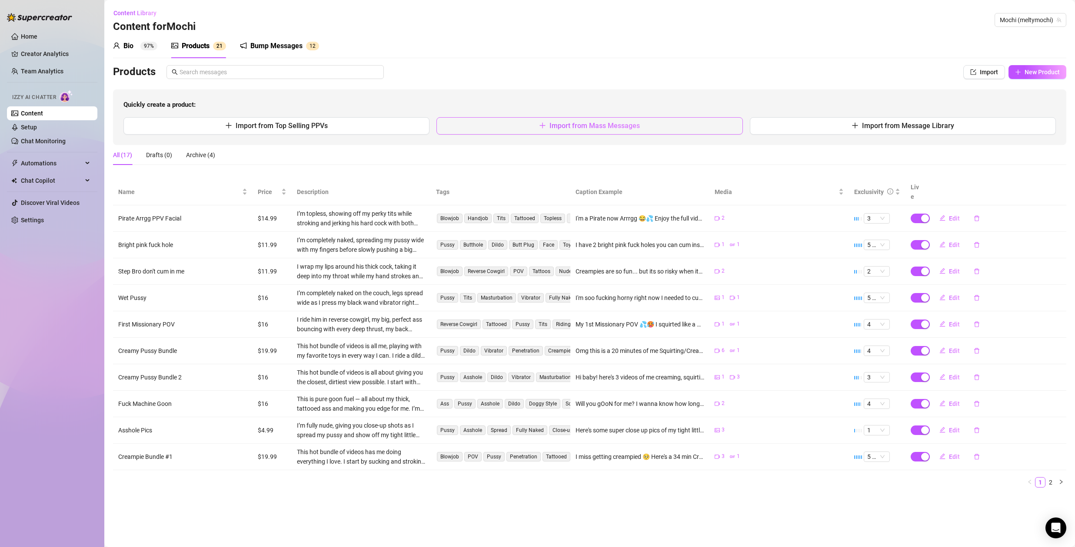
click at [607, 133] on button "Import from Mass Messages" at bounding box center [589, 125] width 306 height 17
type textarea "Type your message here..."
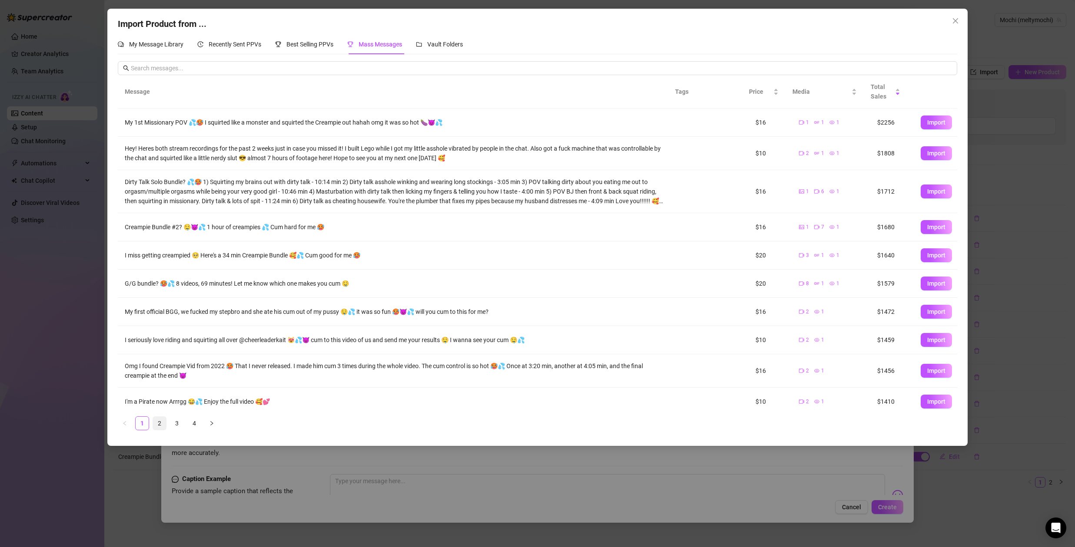
click at [159, 424] on link "2" at bounding box center [159, 423] width 13 height 13
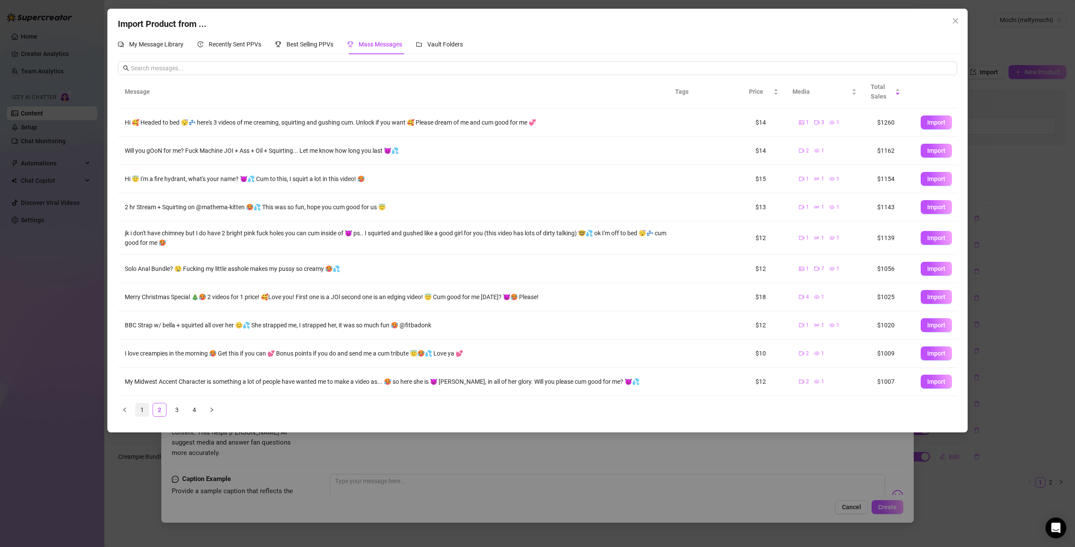
click at [146, 408] on link "1" at bounding box center [142, 410] width 13 height 13
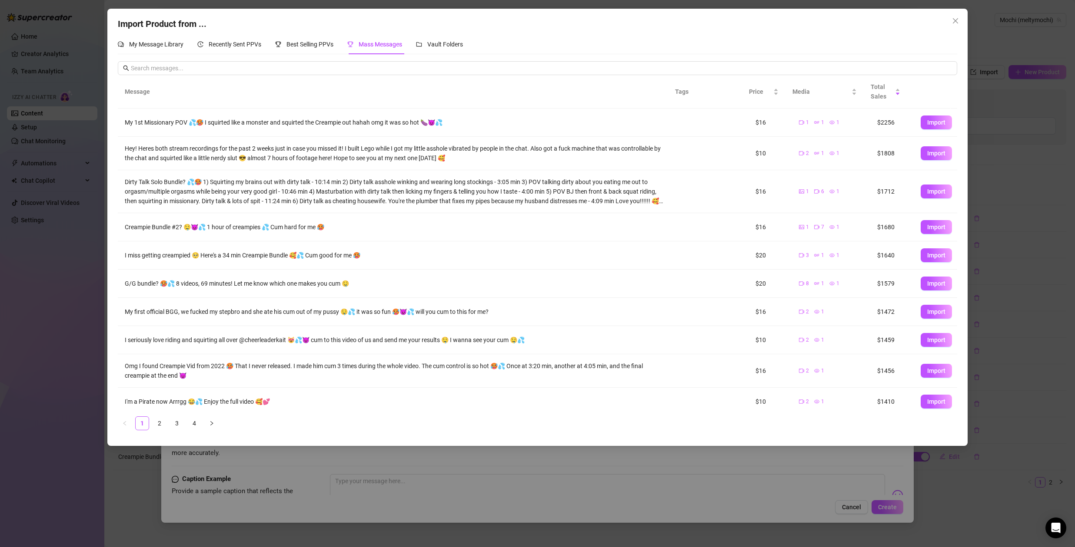
click at [156, 423] on link "2" at bounding box center [159, 423] width 13 height 13
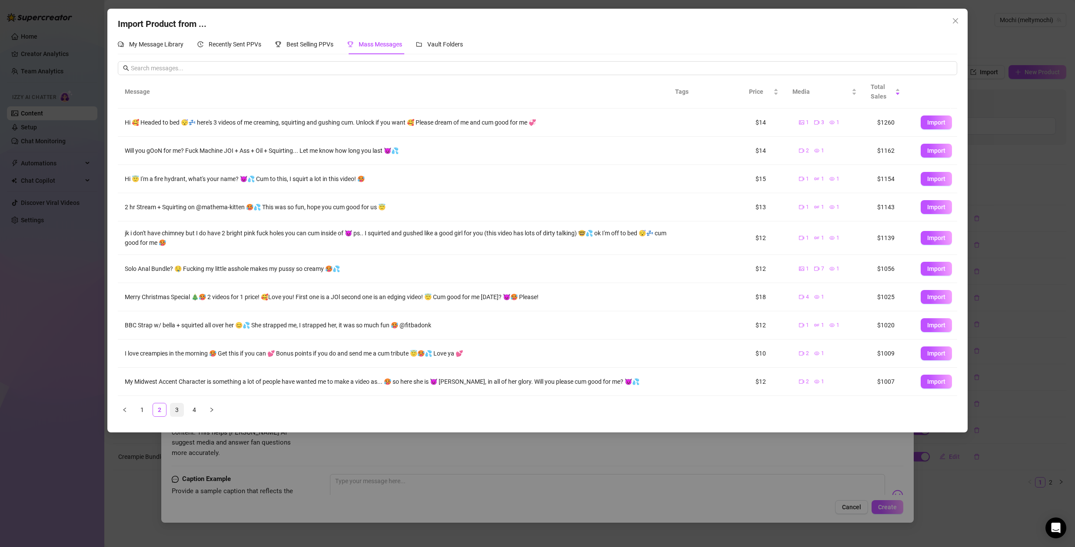
click at [176, 411] on link "3" at bounding box center [176, 410] width 13 height 13
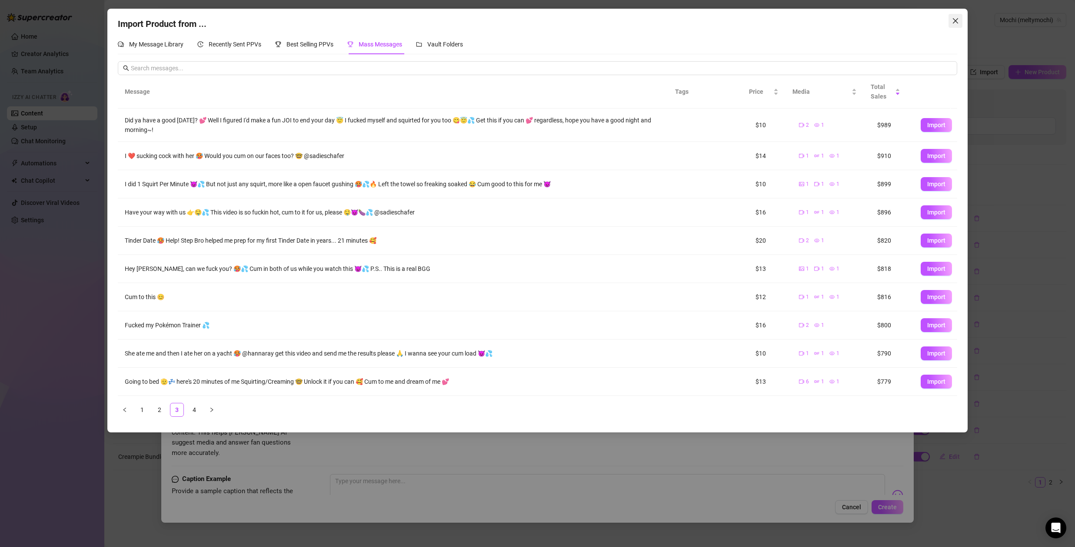
click at [957, 21] on icon "close" at bounding box center [955, 20] width 7 height 7
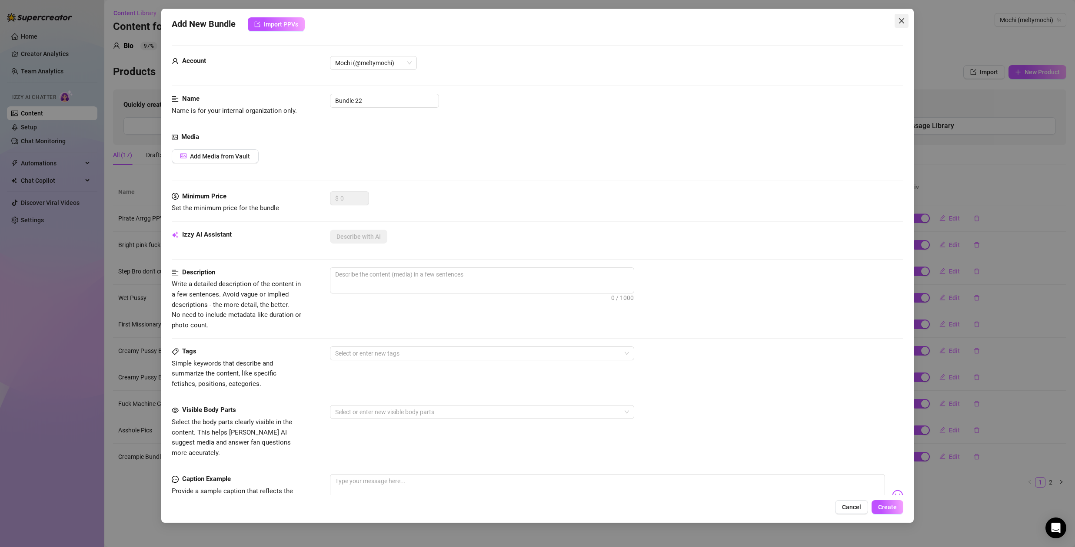
click at [902, 24] on icon "close" at bounding box center [901, 20] width 7 height 7
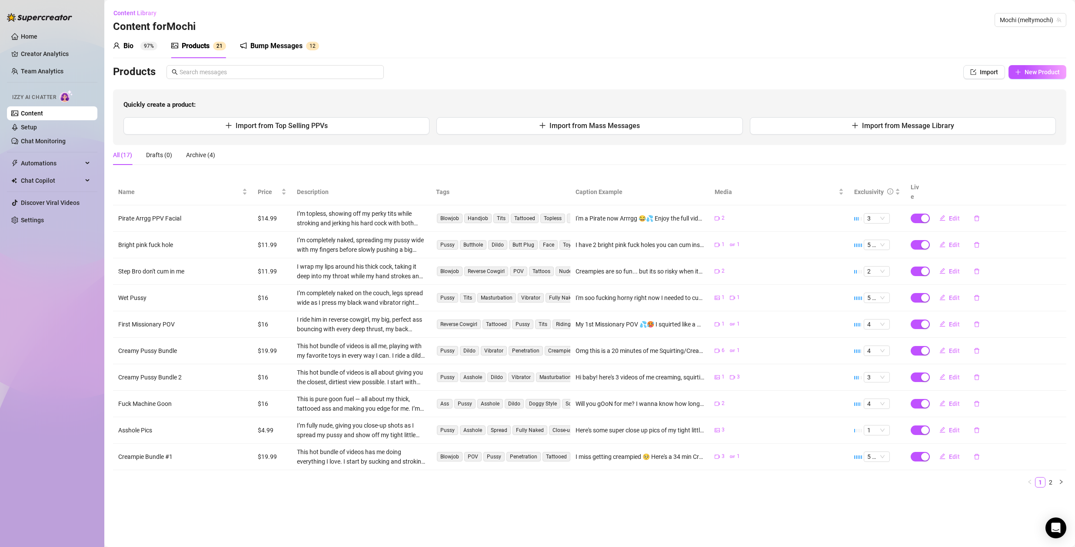
click at [38, 112] on link "Content" at bounding box center [32, 113] width 22 height 7
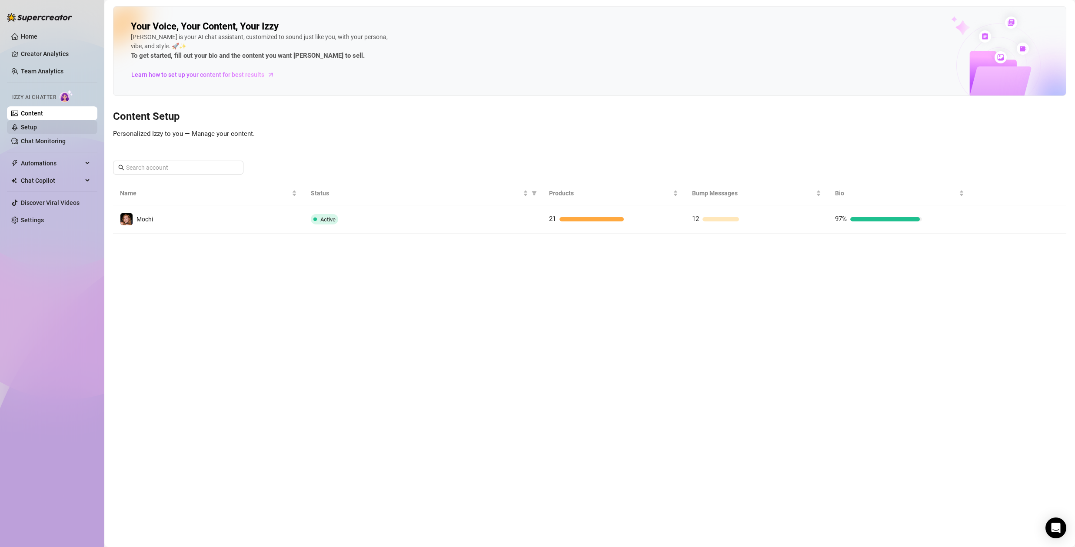
click at [32, 127] on link "Setup" at bounding box center [29, 127] width 16 height 7
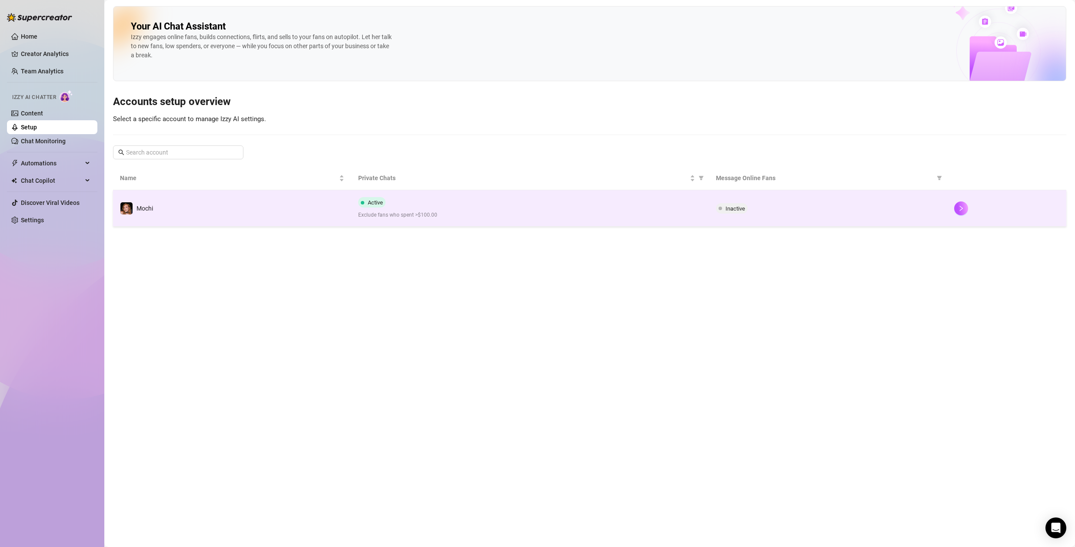
click at [458, 203] on div "Active Exclude fans who spent >$100.00" at bounding box center [529, 208] width 343 height 22
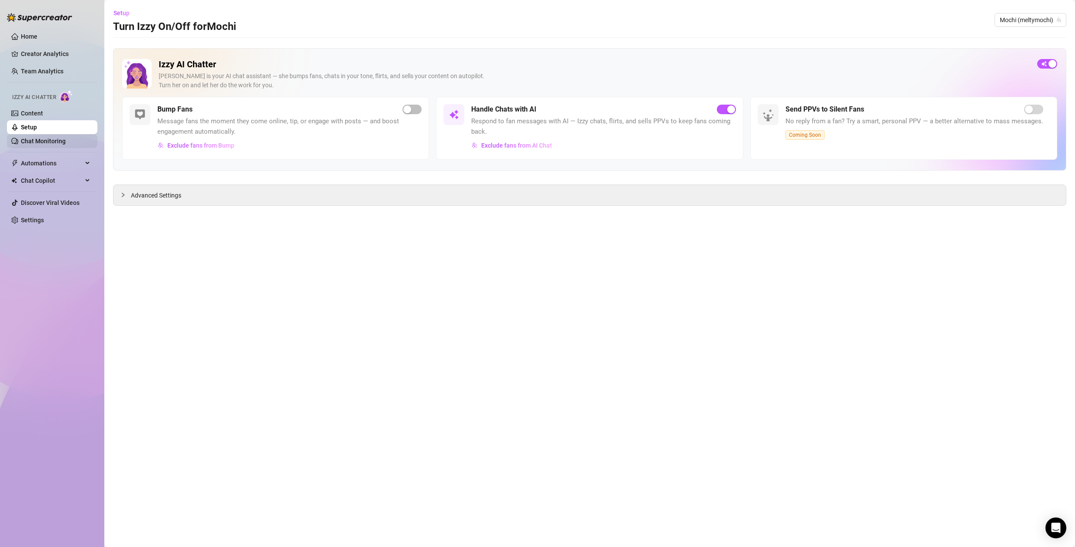
click at [45, 141] on link "Chat Monitoring" at bounding box center [43, 141] width 45 height 7
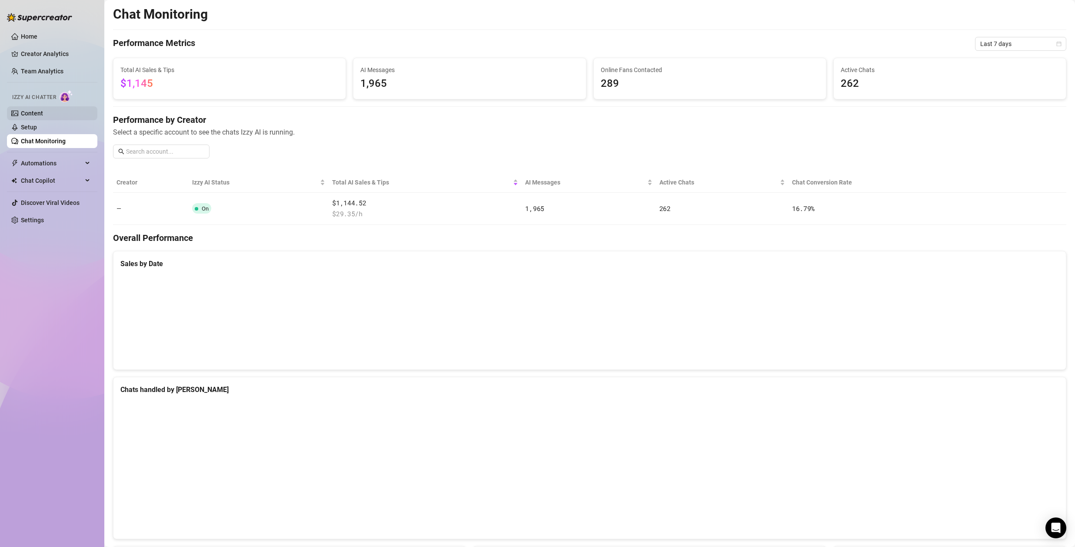
click at [43, 114] on link "Content" at bounding box center [32, 113] width 22 height 7
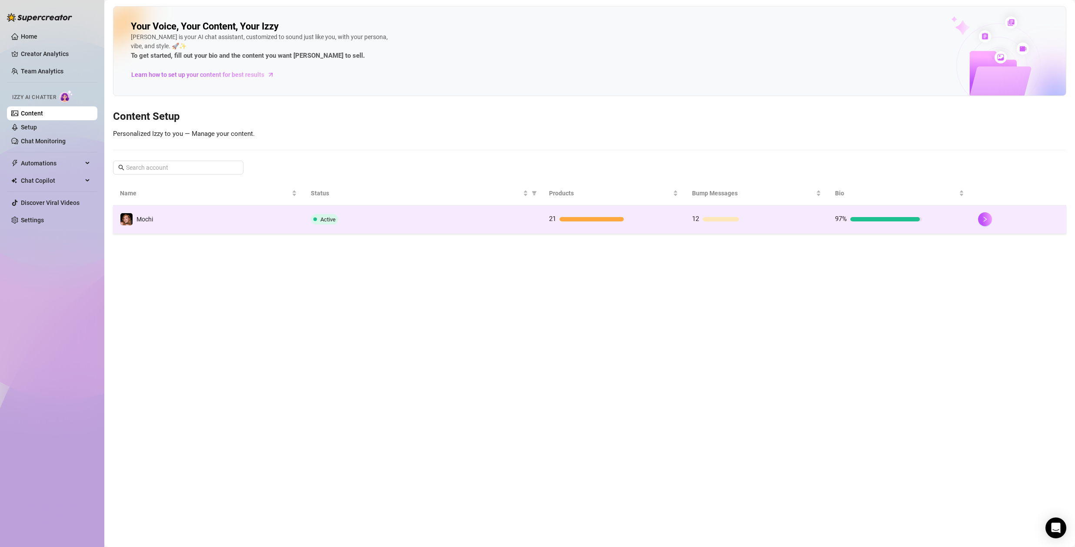
click at [533, 228] on td "Active" at bounding box center [423, 220] width 238 height 28
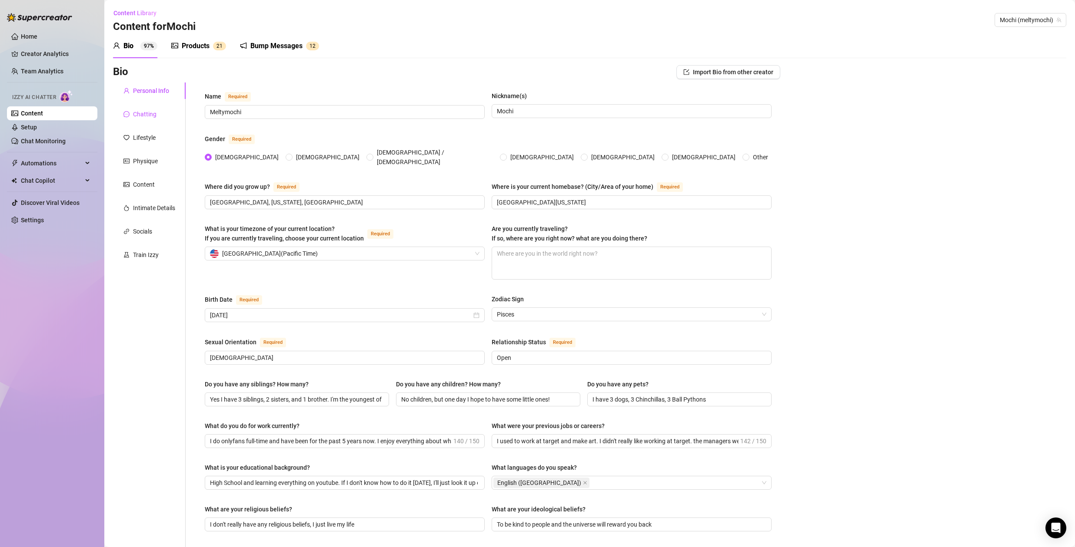
drag, startPoint x: 142, startPoint y: 113, endPoint x: 151, endPoint y: 118, distance: 10.5
click at [142, 113] on div "Chatting" at bounding box center [144, 114] width 23 height 10
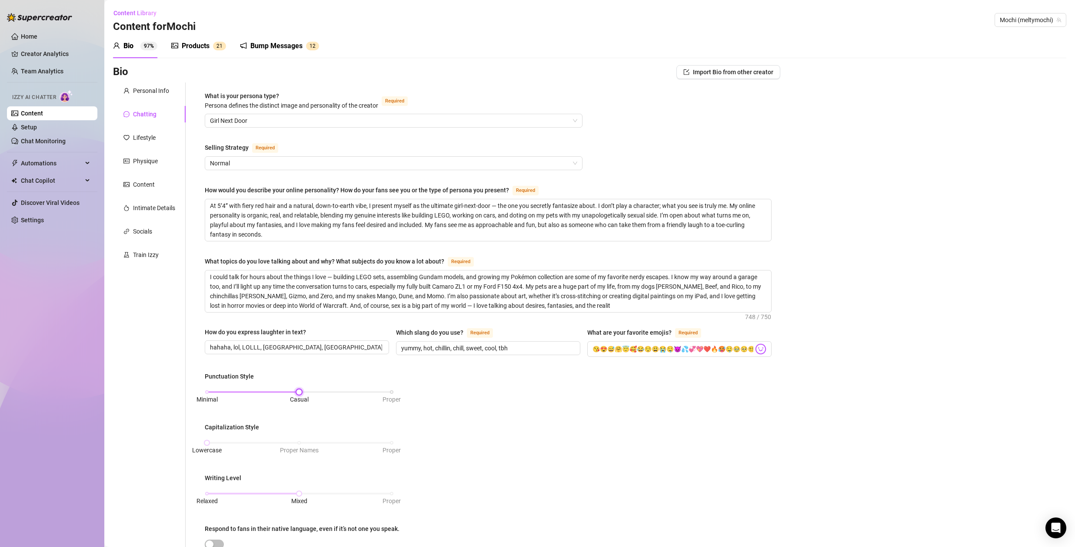
click at [387, 390] on div "Minimal Casual Proper" at bounding box center [299, 392] width 185 height 5
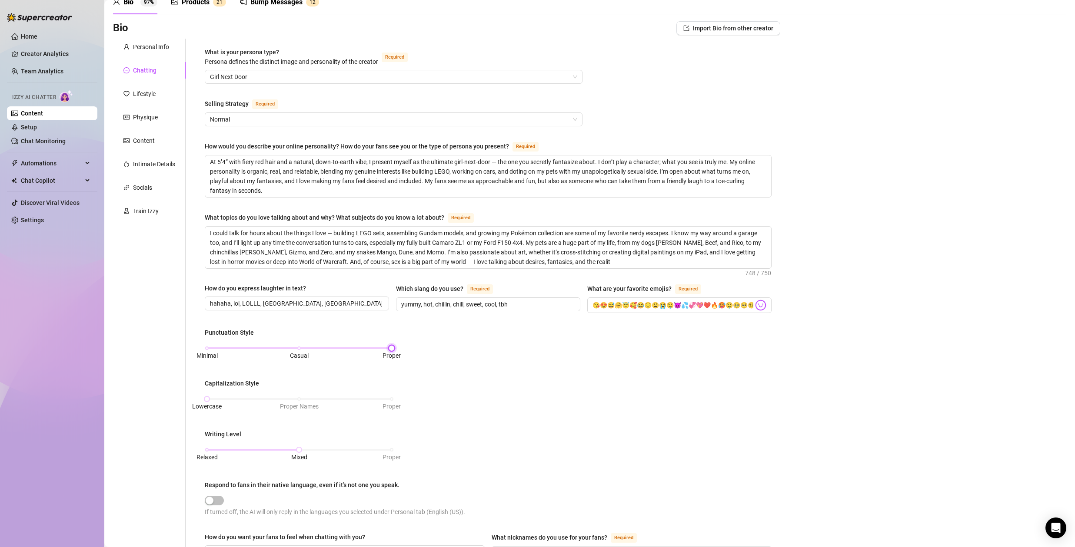
scroll to position [79, 0]
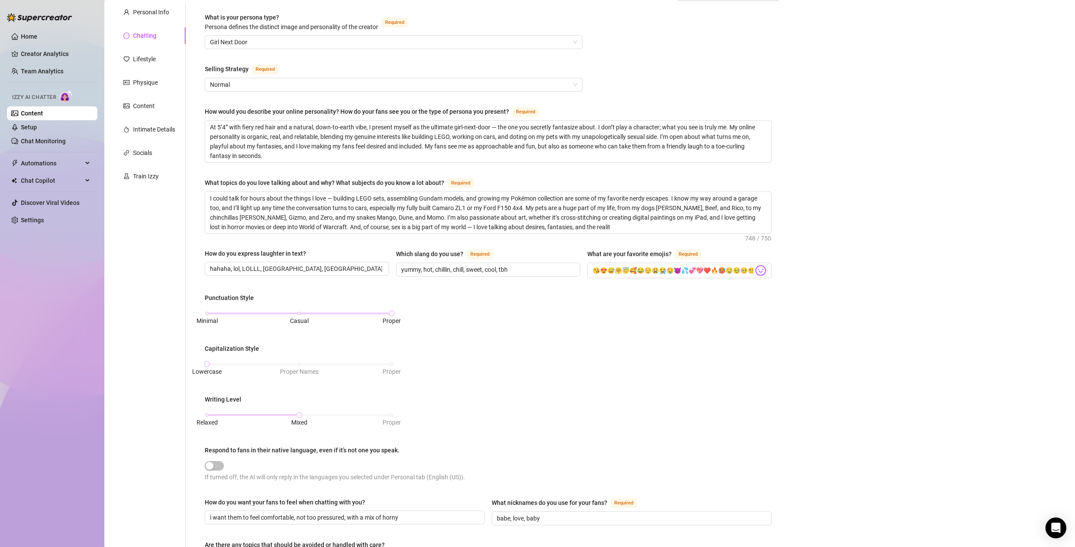
click at [543, 395] on div "Punctuation Style Minimal Casual Proper Capitalization Style Lowercase Proper N…" at bounding box center [488, 392] width 567 height 198
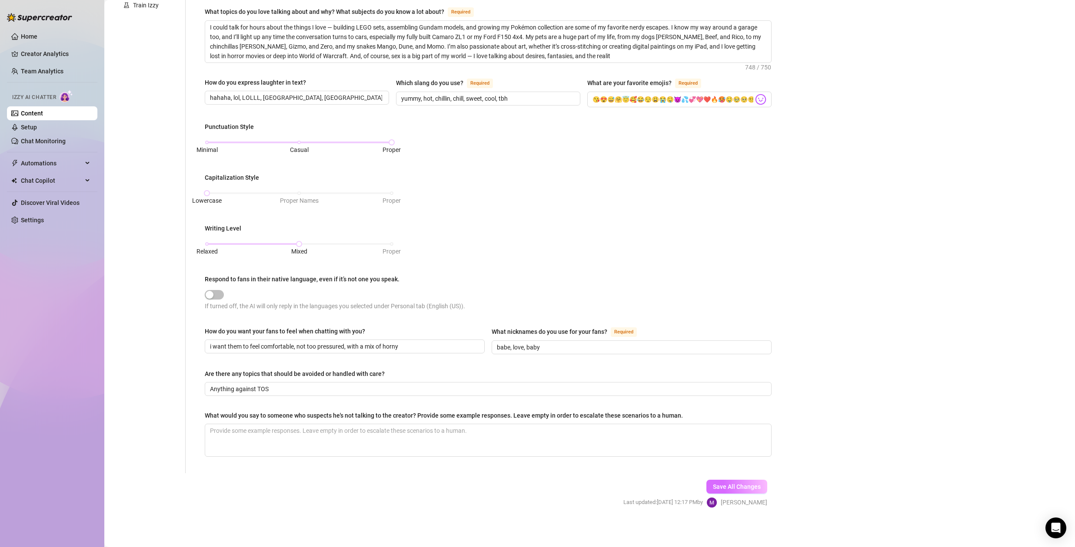
click at [747, 484] on span "Save All Changes" at bounding box center [737, 487] width 48 height 7
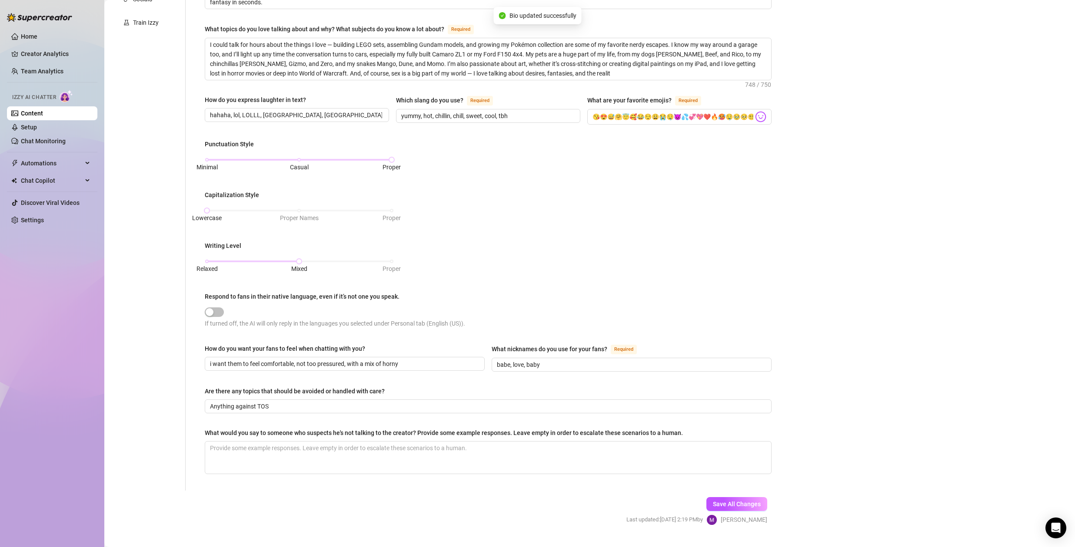
scroll to position [166, 0]
